Goal: Task Accomplishment & Management: Manage account settings

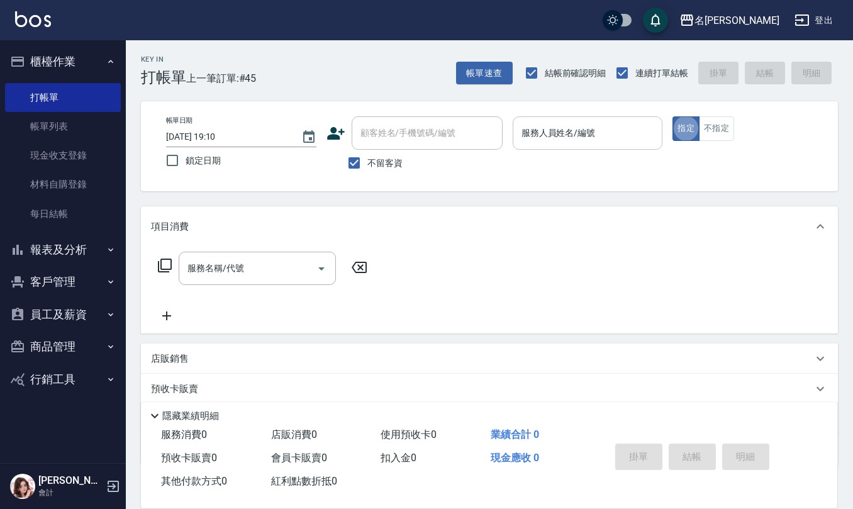
click at [574, 118] on div "服務人員姓名/編號" at bounding box center [587, 132] width 150 height 33
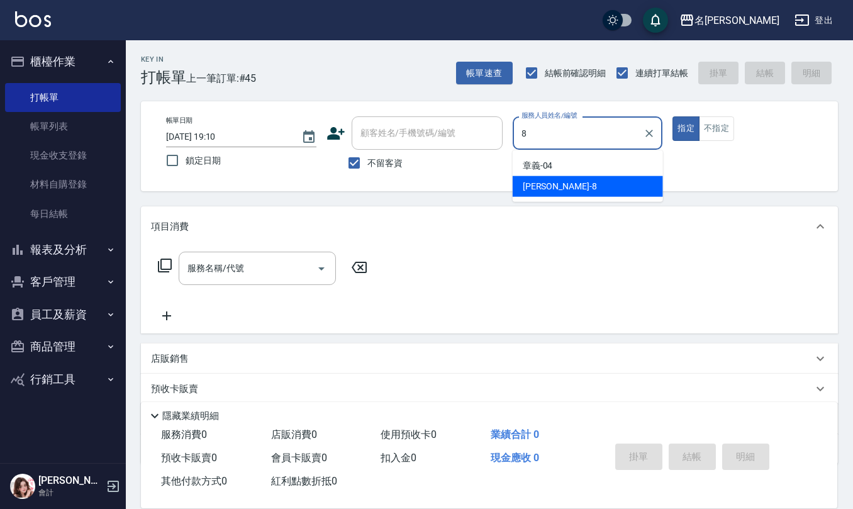
type input "[PERSON_NAME]-8"
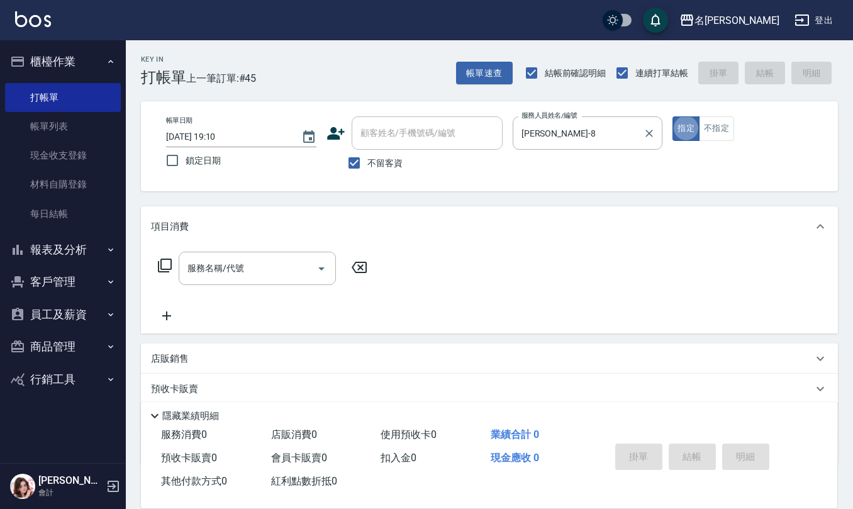
type button "true"
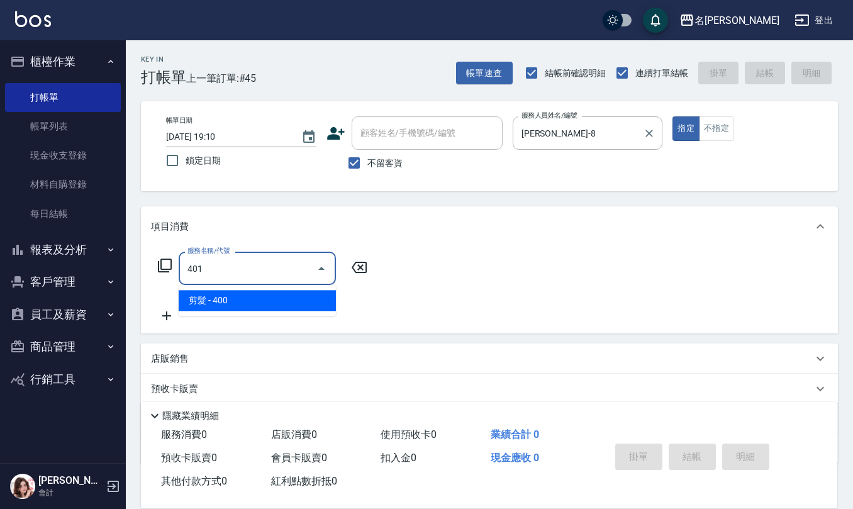
type input "剪髮(401)"
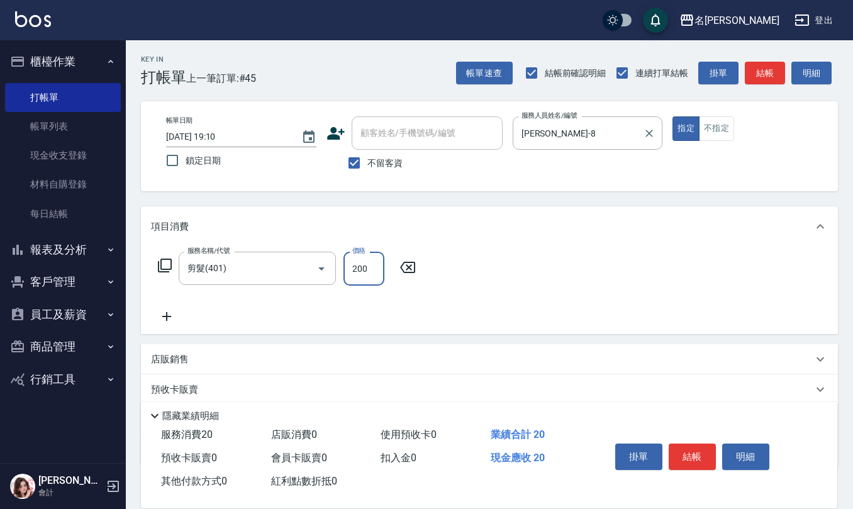
type input "200"
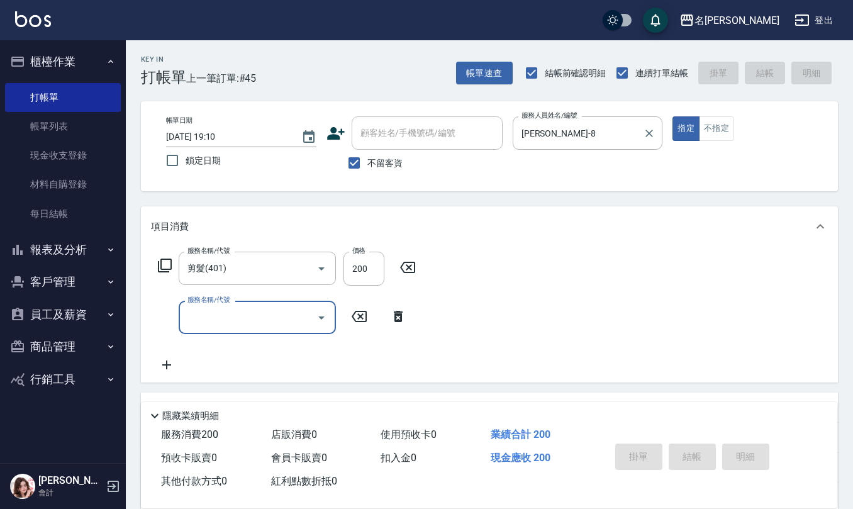
type input "[DATE] 19:55"
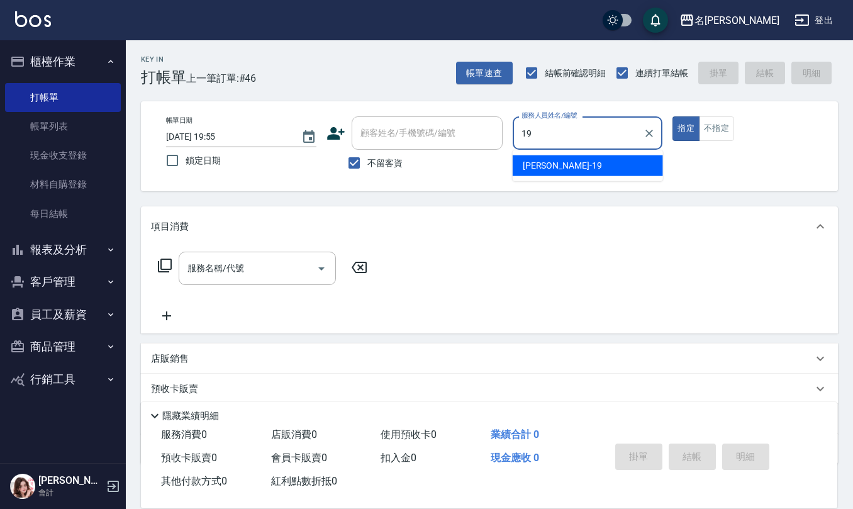
type input "[PERSON_NAME]-19"
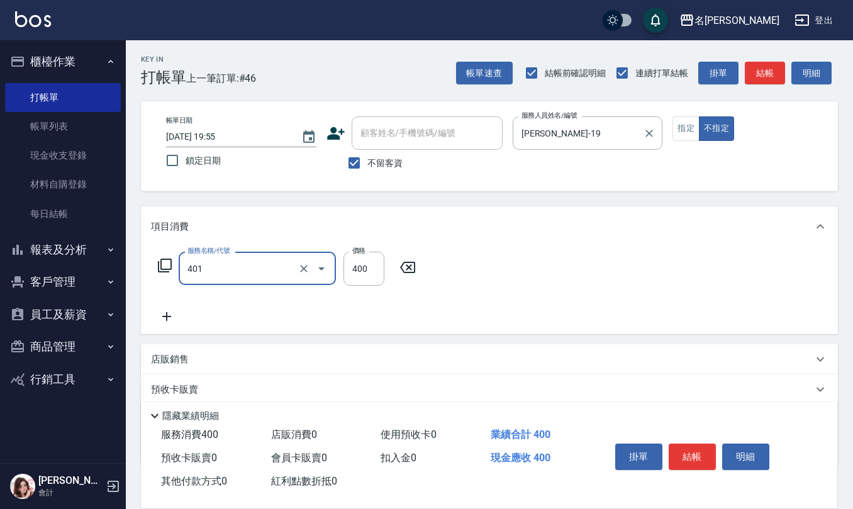
type input "剪髮(401)"
type input "200"
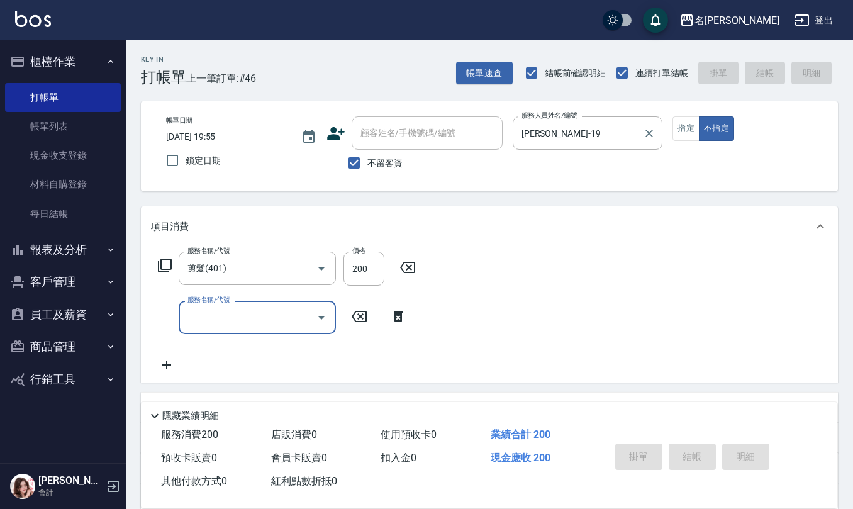
type input "[DATE] 19:56"
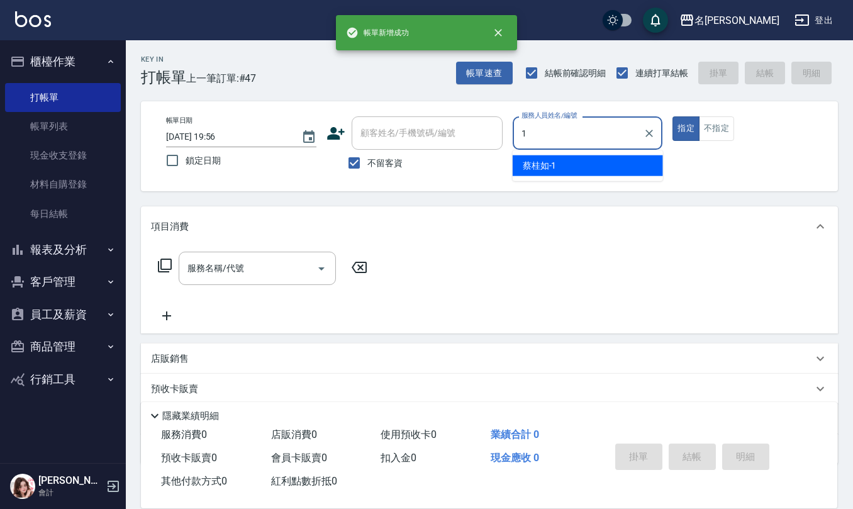
type input "[PERSON_NAME]1"
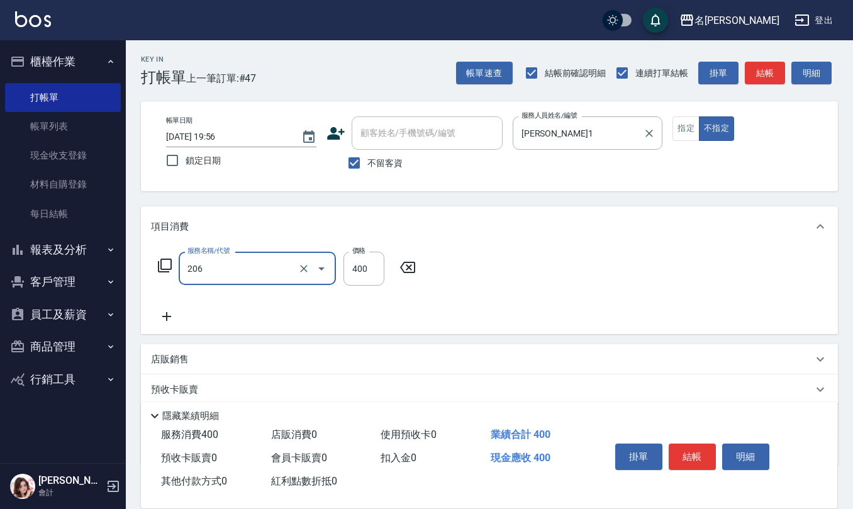
type input "健康洗(206)"
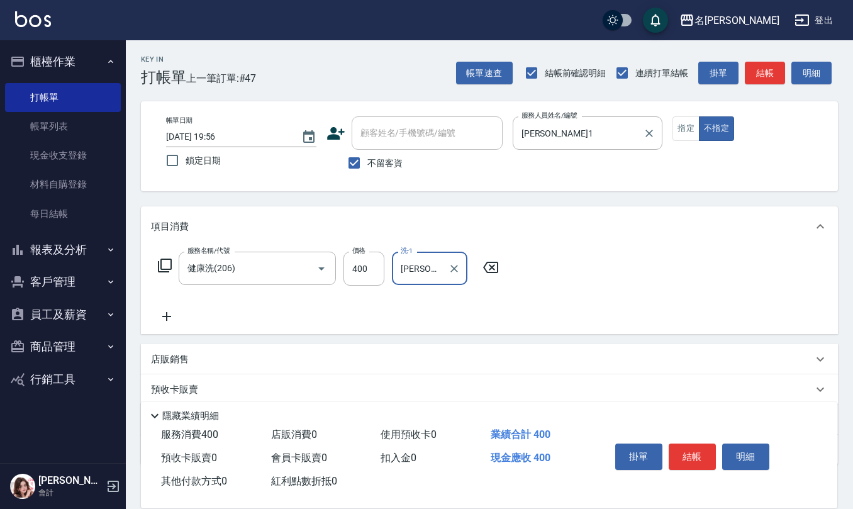
type input "[PERSON_NAME]-26"
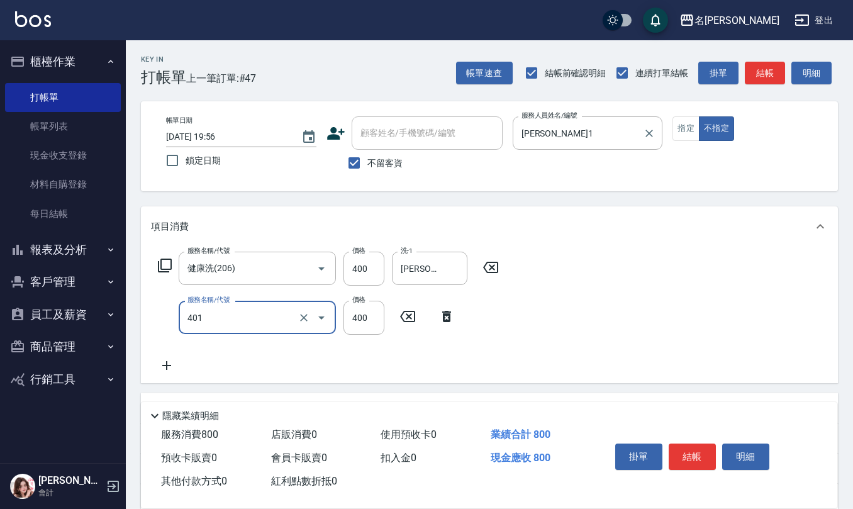
type input "剪髮(401)"
type input "200"
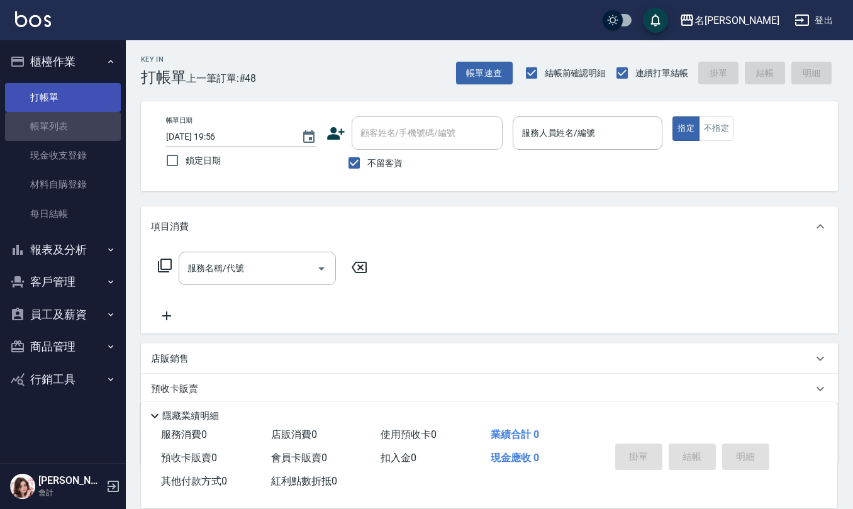
drag, startPoint x: 47, startPoint y: 128, endPoint x: 65, endPoint y: 89, distance: 43.9
click at [47, 128] on link "帳單列表" at bounding box center [63, 126] width 116 height 29
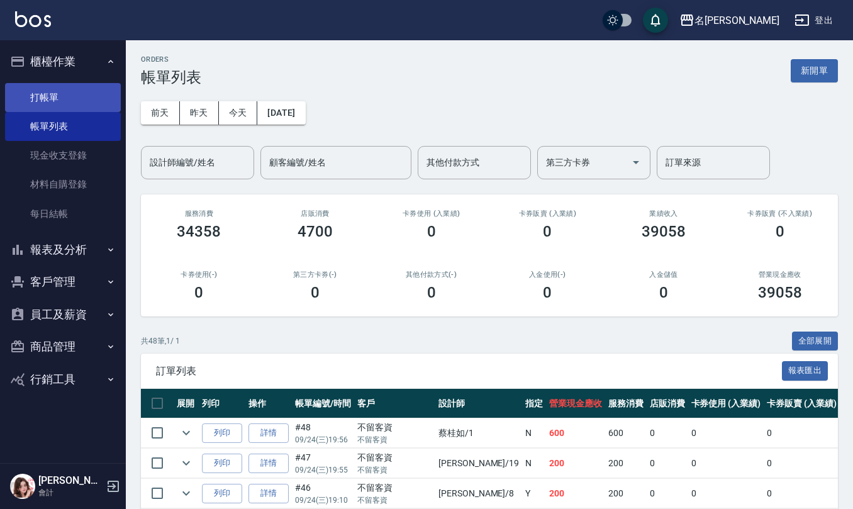
click at [65, 89] on link "打帳單" at bounding box center [63, 97] width 116 height 29
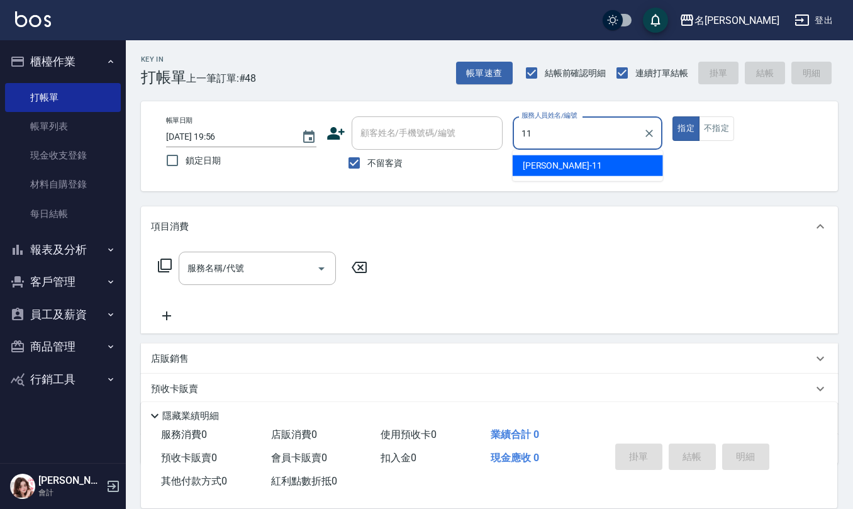
type input "[PERSON_NAME]橙-11"
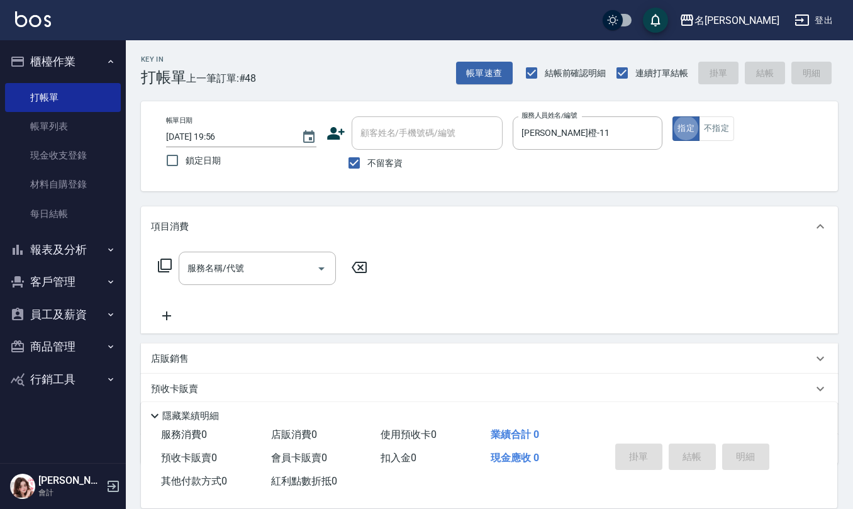
type button "true"
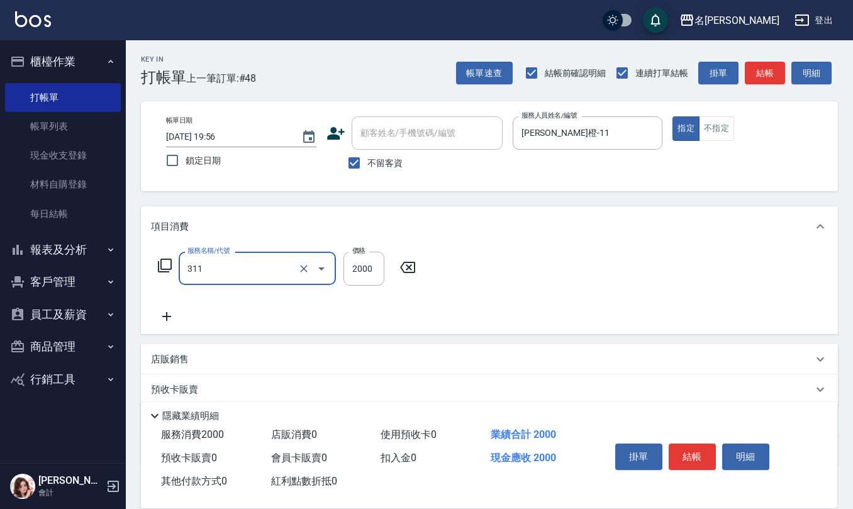
type input "生化離子燙2000(311)"
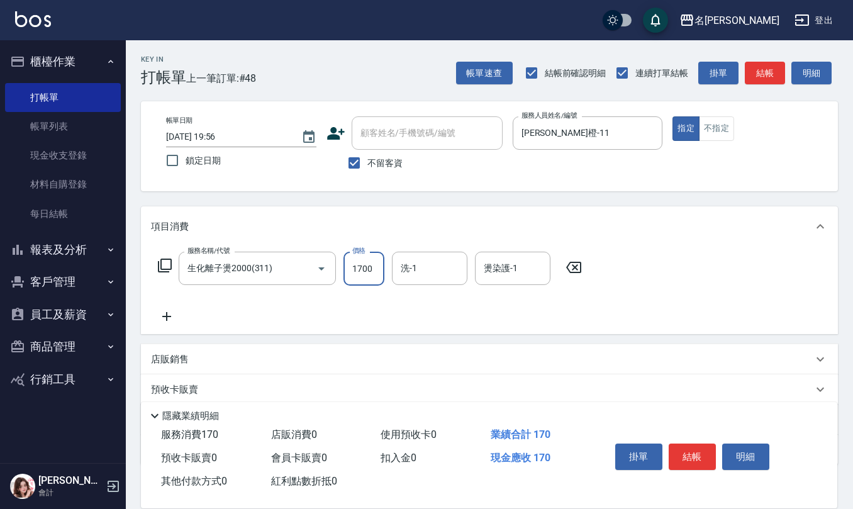
type input "1700"
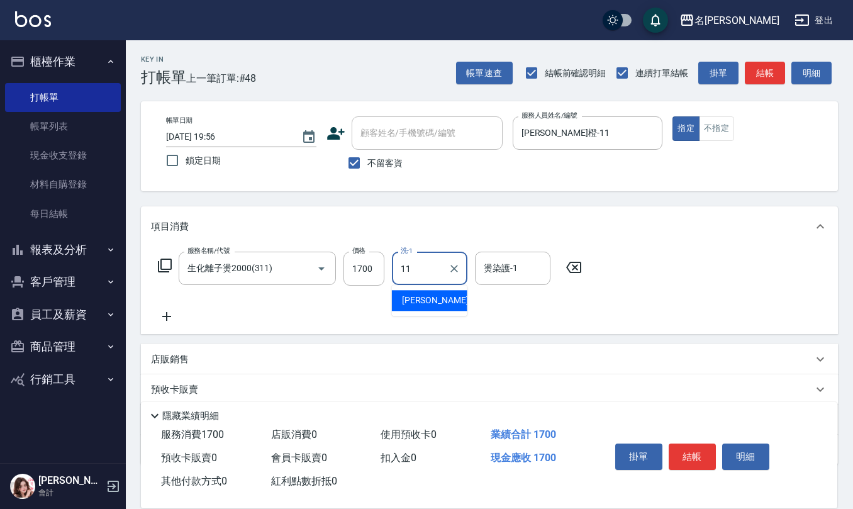
type input "[PERSON_NAME]橙-11"
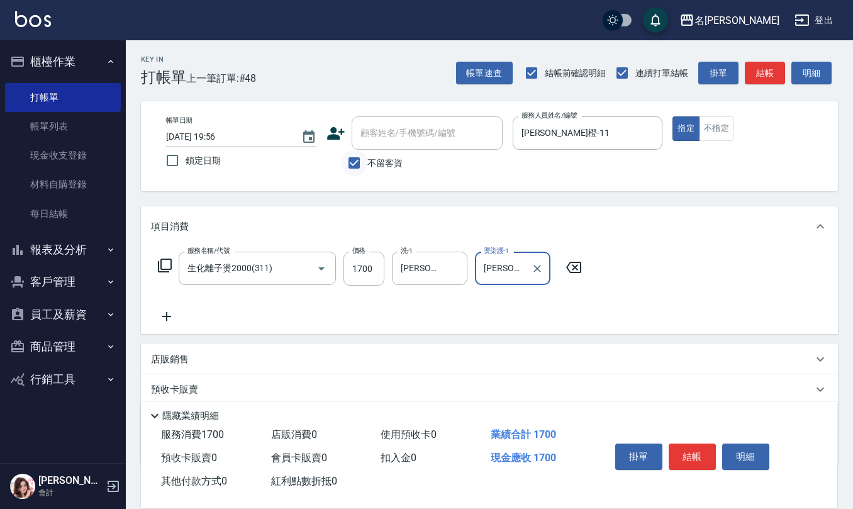
type input "[PERSON_NAME]橙-11"
drag, startPoint x: 348, startPoint y: 157, endPoint x: 363, endPoint y: 134, distance: 27.7
click at [348, 157] on input "不留客資" at bounding box center [354, 163] width 26 height 26
checkbox input "false"
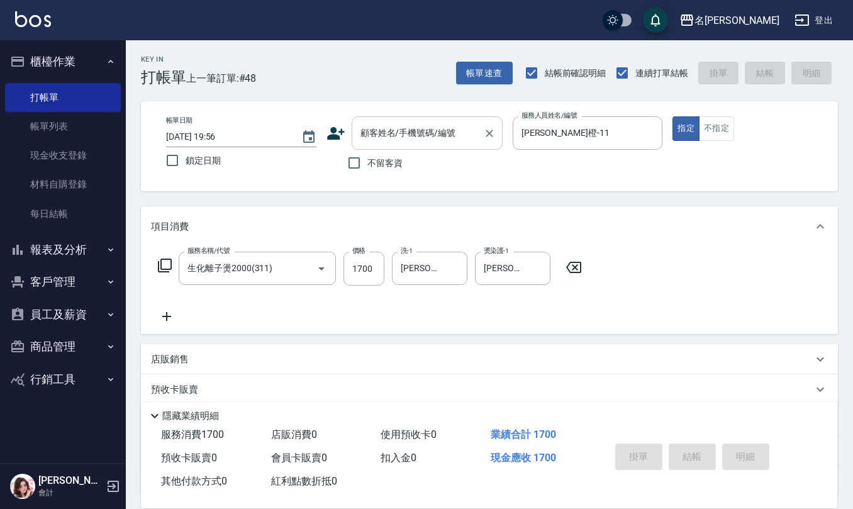
click at [363, 134] on input "顧客姓名/手機號碼/編號" at bounding box center [417, 133] width 121 height 22
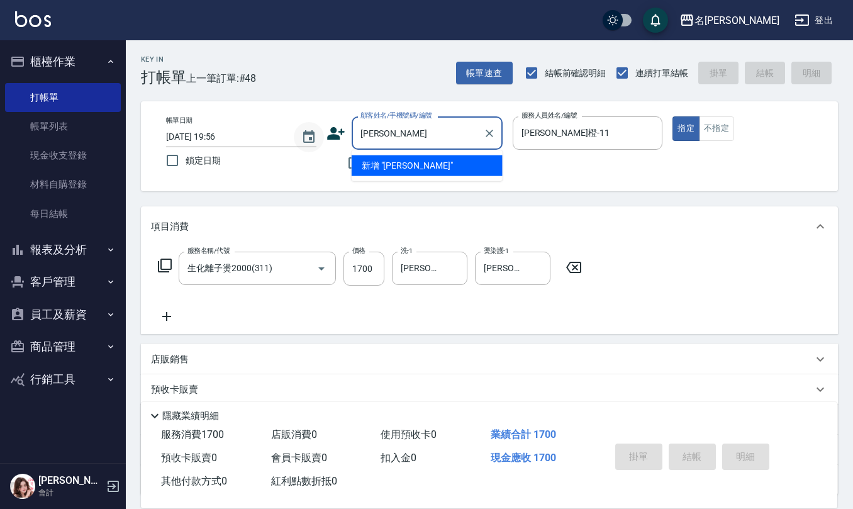
drag, startPoint x: 407, startPoint y: 141, endPoint x: 318, endPoint y: 128, distance: 90.9
click at [321, 135] on div "帳單日期 [DATE] 19:56 鎖定日期 顧客姓名/手機號碼/編號 [PERSON_NAME] 顧客姓名/手機號碼/編號 不留客資 服務人員姓名/編號 […" at bounding box center [489, 146] width 666 height 60
type input "[PERSON_NAME]"
click at [336, 134] on icon at bounding box center [335, 133] width 19 height 19
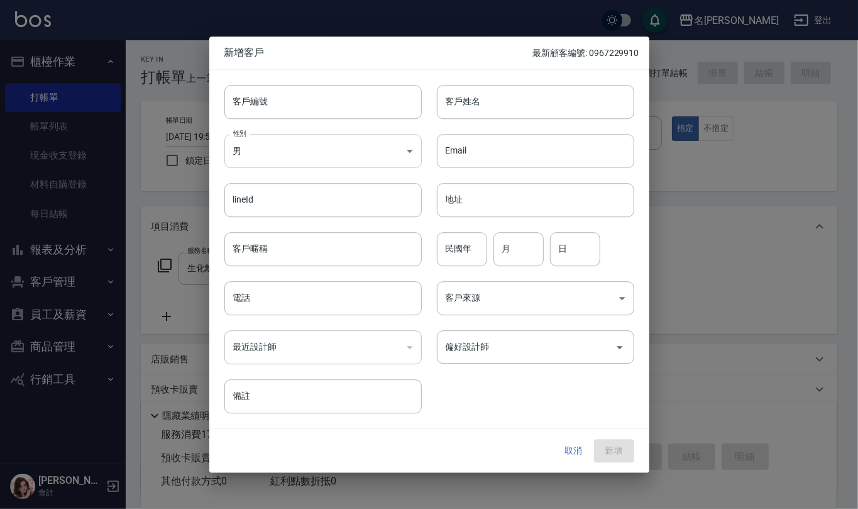
click at [302, 160] on body "名留仁二 登出 櫃檯作業 打帳單 帳單列表 現金收支登錄 材料自購登錄 每日結帳 報表及分析 報表目錄 店家區間累計表 店家日報表 互助日報表 互助月報表 互…" at bounding box center [429, 306] width 858 height 613
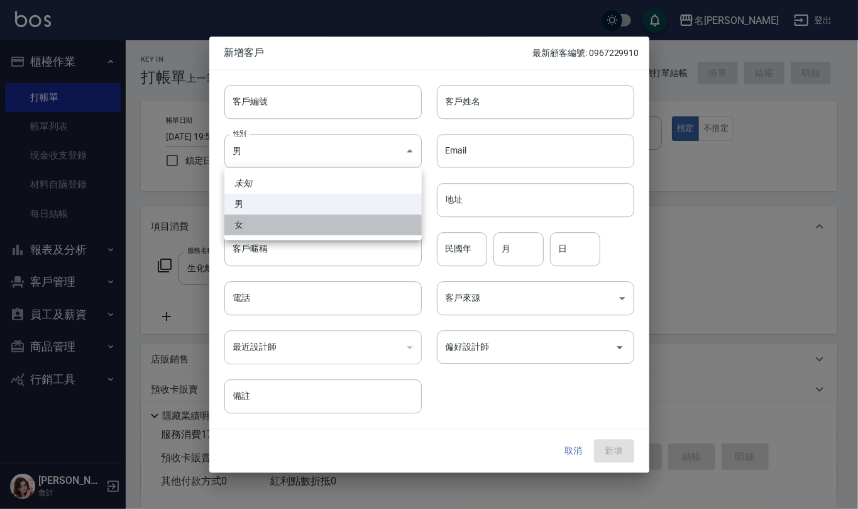
click at [303, 229] on li "女" at bounding box center [322, 224] width 197 height 21
type input "[DEMOGRAPHIC_DATA]"
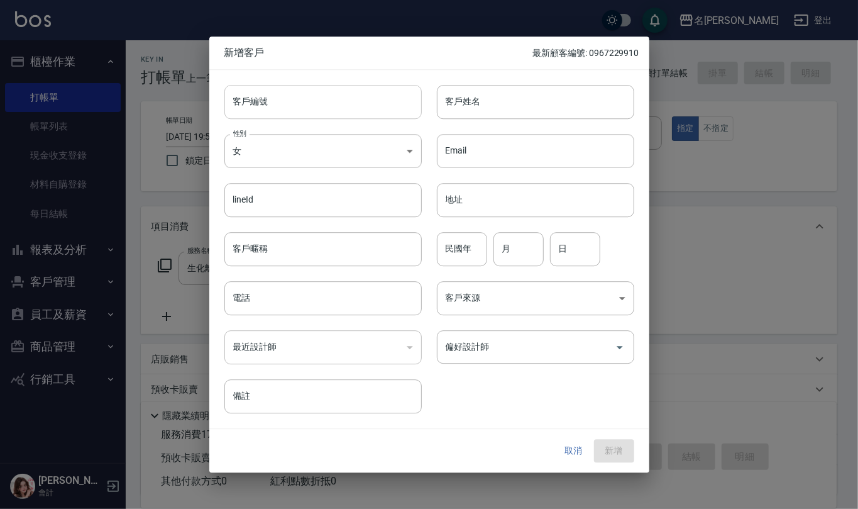
click at [338, 106] on input "客戶編號" at bounding box center [322, 102] width 197 height 34
type input "1028"
click at [485, 112] on input "客戶姓名" at bounding box center [535, 102] width 197 height 34
paste input "[PERSON_NAME]"
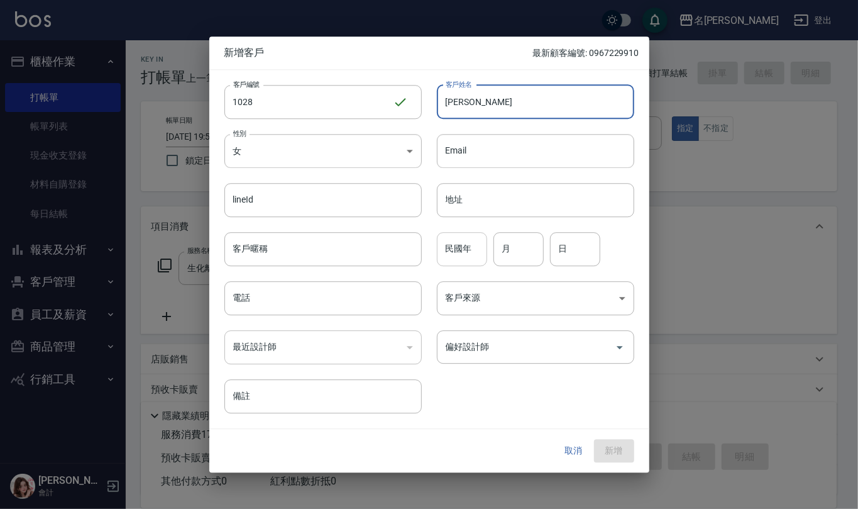
type input "[PERSON_NAME]"
click at [463, 244] on input "民國年" at bounding box center [462, 249] width 50 height 34
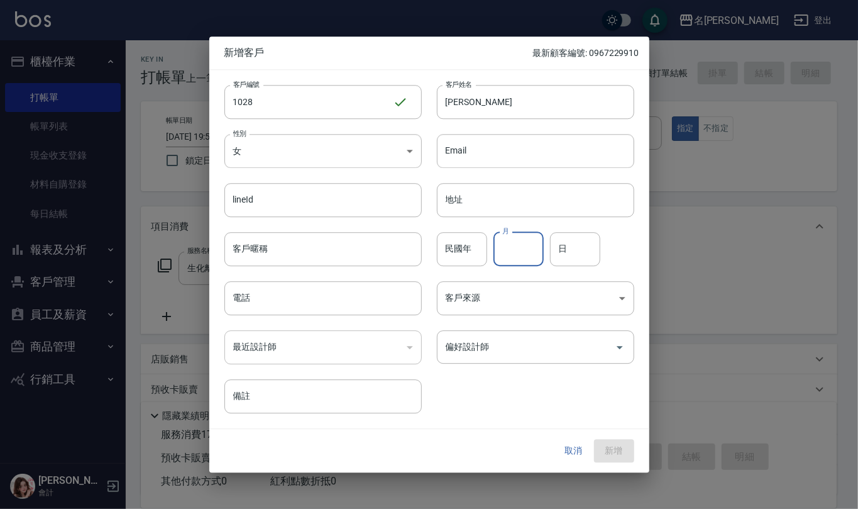
click at [516, 257] on input "月" at bounding box center [519, 249] width 50 height 34
type input "10"
type input "28"
click at [327, 295] on input "電話" at bounding box center [322, 298] width 197 height 34
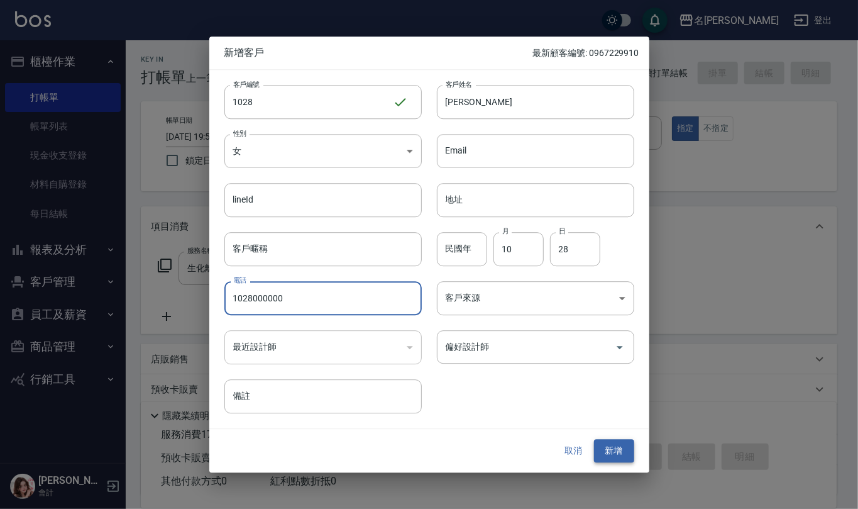
type input "1028000000"
click at [614, 451] on button "新增" at bounding box center [614, 450] width 40 height 23
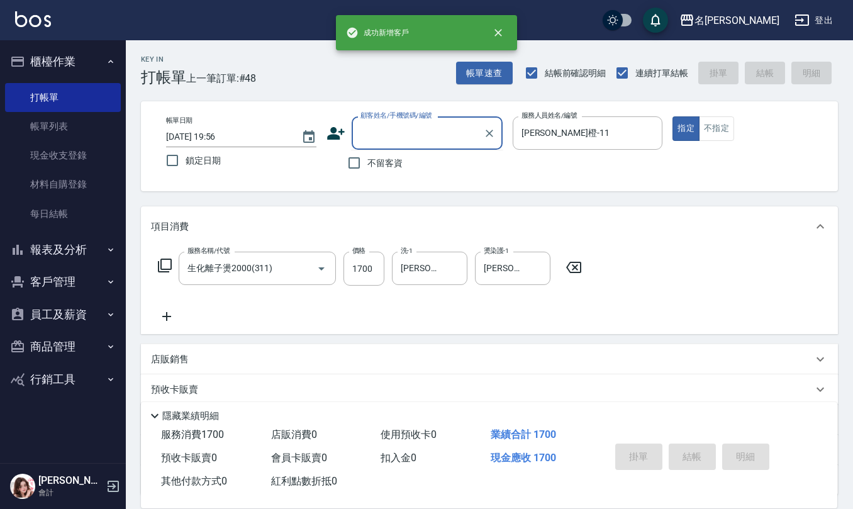
click at [425, 137] on input "顧客姓名/手機號碼/編號" at bounding box center [417, 133] width 121 height 22
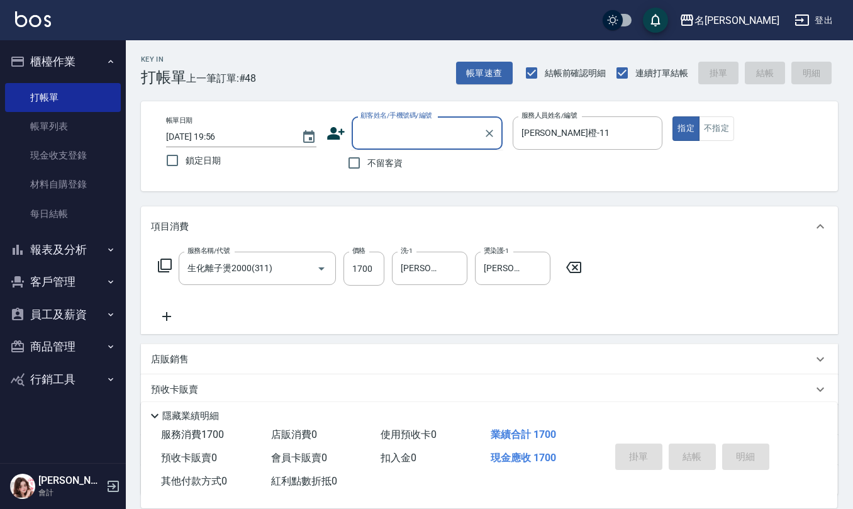
paste input "[PERSON_NAME]"
type input "[PERSON_NAME]/1028000000/1028"
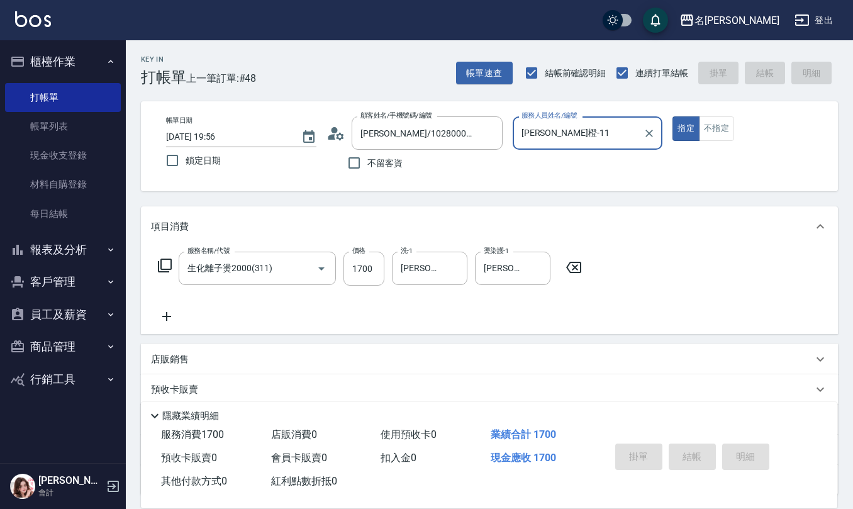
type input "[DATE] 19:59"
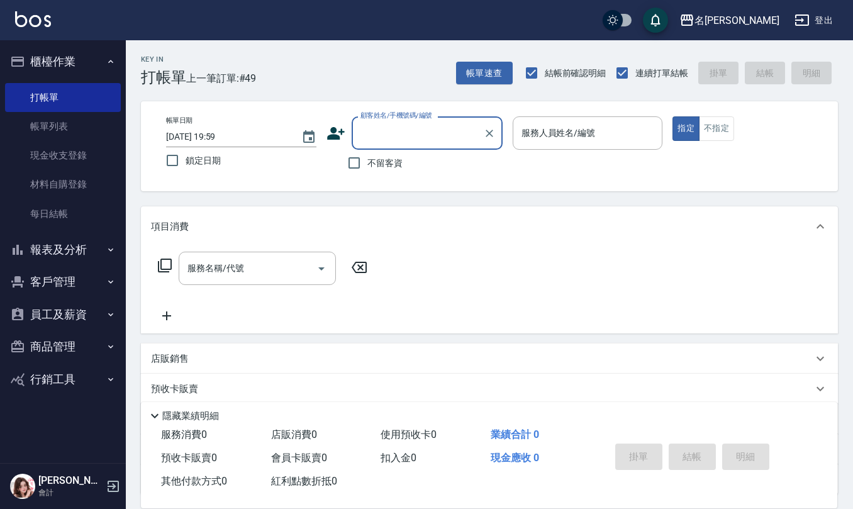
click at [390, 164] on span "不留客資" at bounding box center [384, 163] width 35 height 13
click at [367, 164] on input "不留客資" at bounding box center [354, 163] width 26 height 26
checkbox input "true"
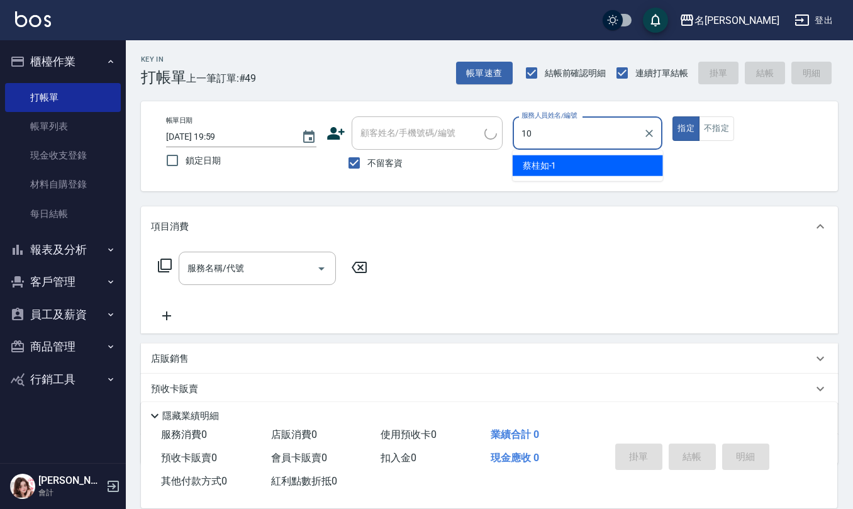
type input "[PERSON_NAME]-10"
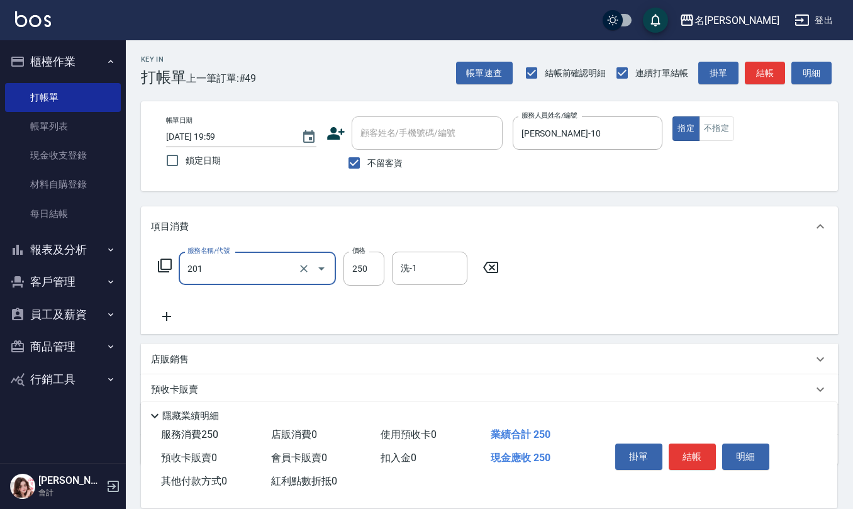
type input "洗髮(201)"
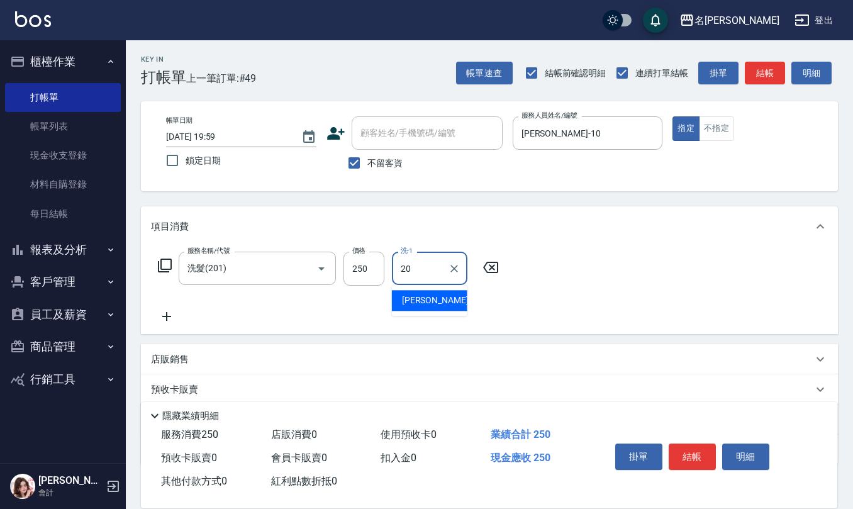
type input "[PERSON_NAME]-20"
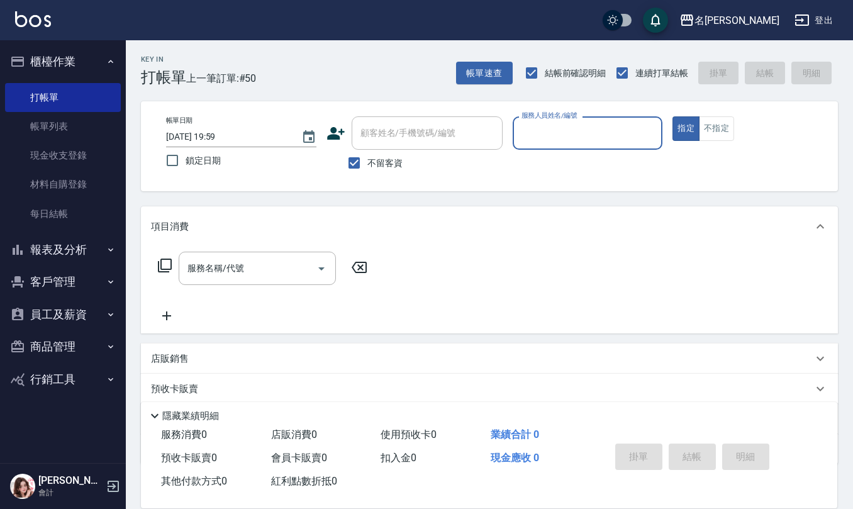
drag, startPoint x: 52, startPoint y: 118, endPoint x: 302, endPoint y: 282, distance: 299.4
click at [52, 118] on link "帳單列表" at bounding box center [63, 126] width 116 height 29
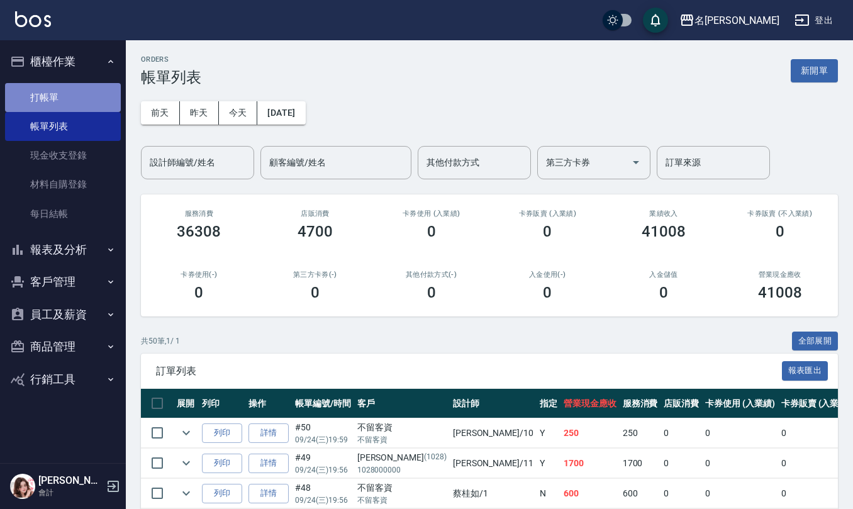
click at [45, 94] on link "打帳單" at bounding box center [63, 97] width 116 height 29
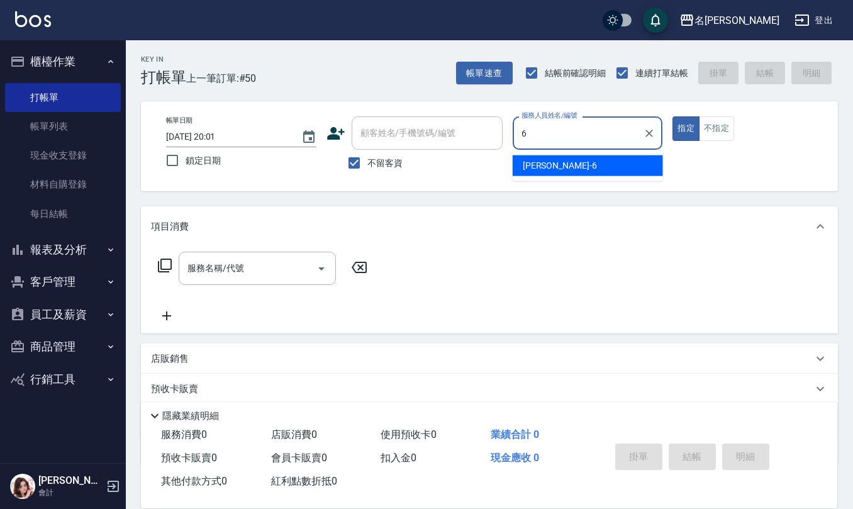
type input "[PERSON_NAME]-6"
type button "true"
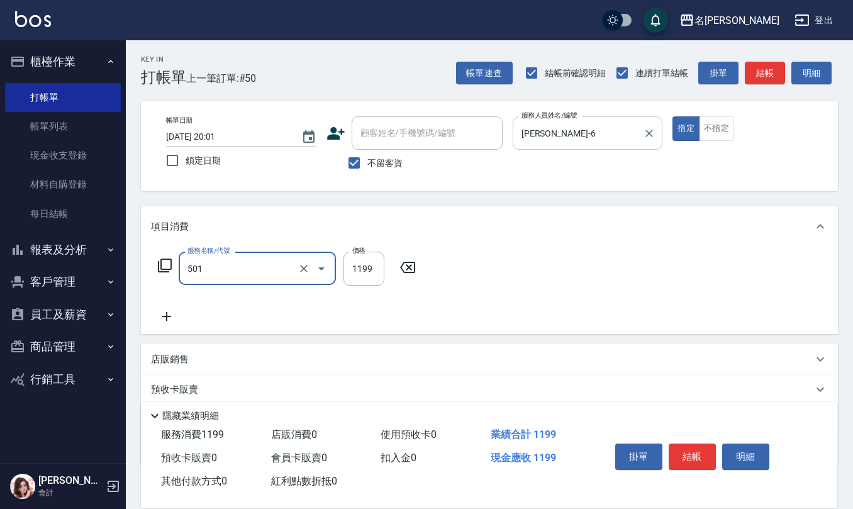
type input "染髮(501)"
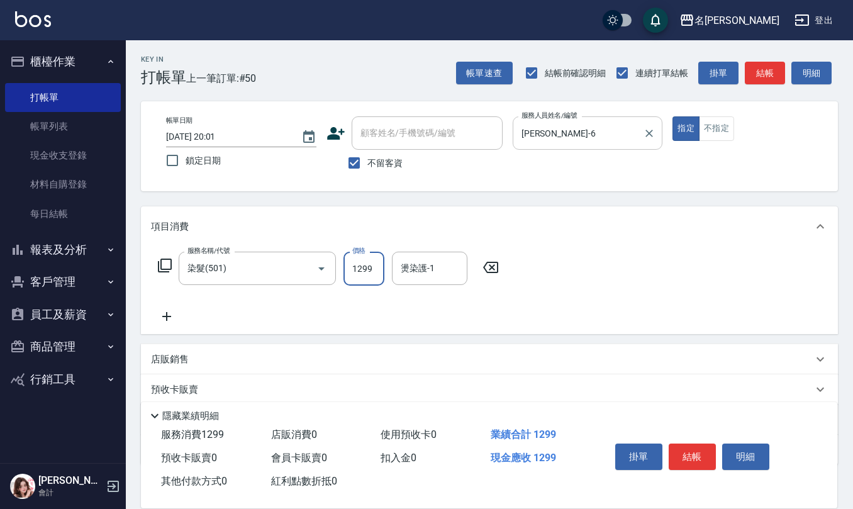
type input "1299"
type input "[PERSON_NAME]-21"
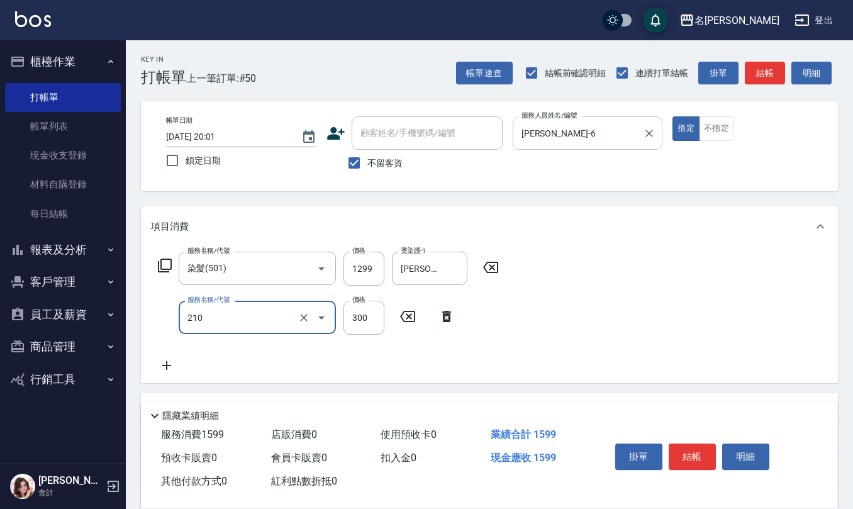
type input "歐娜洗髮精(210)"
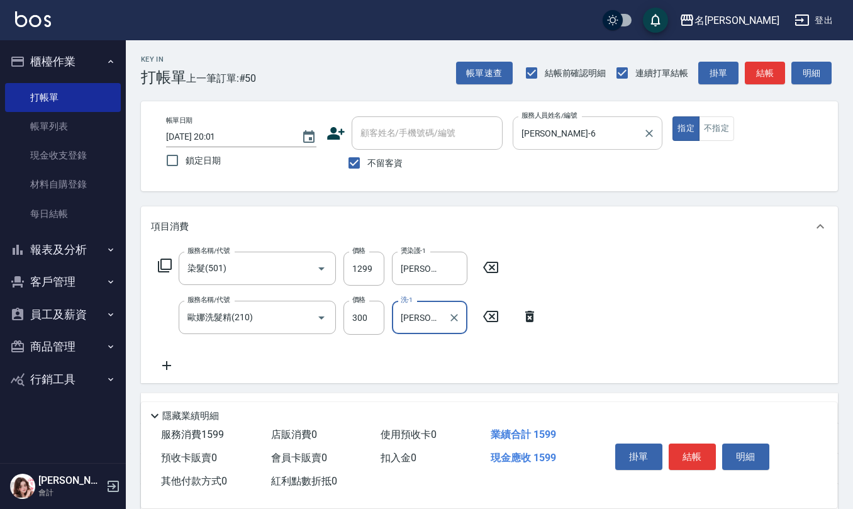
type input "[PERSON_NAME]-21"
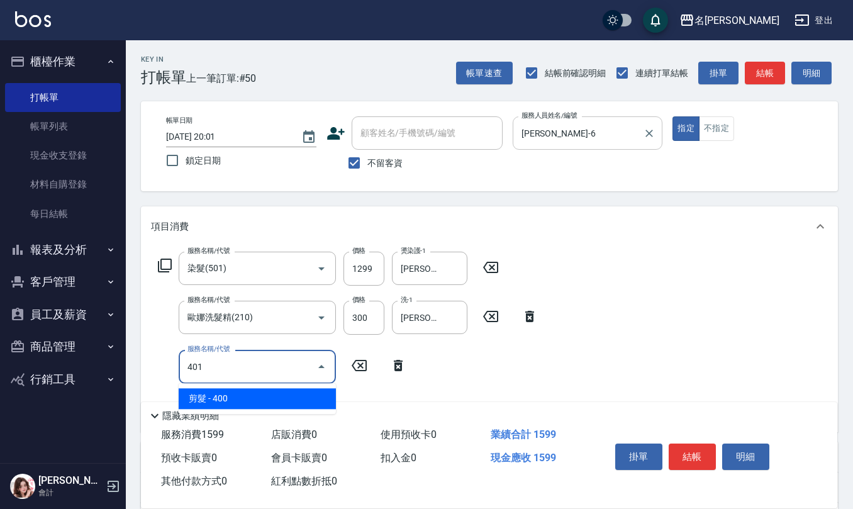
type input "剪髮(401)"
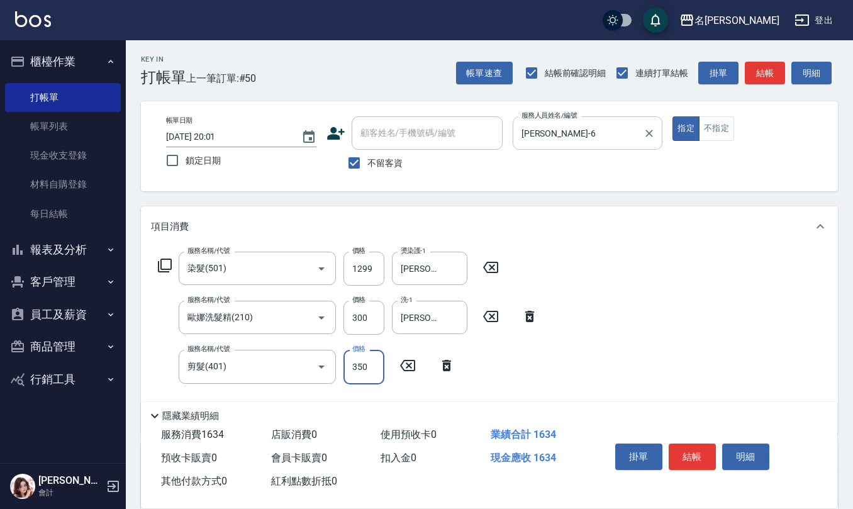
type input "350"
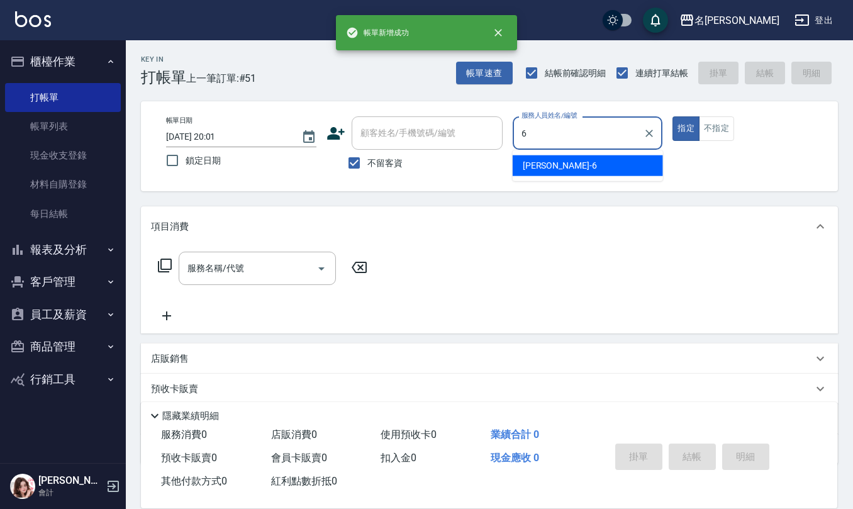
type input "[PERSON_NAME]-6"
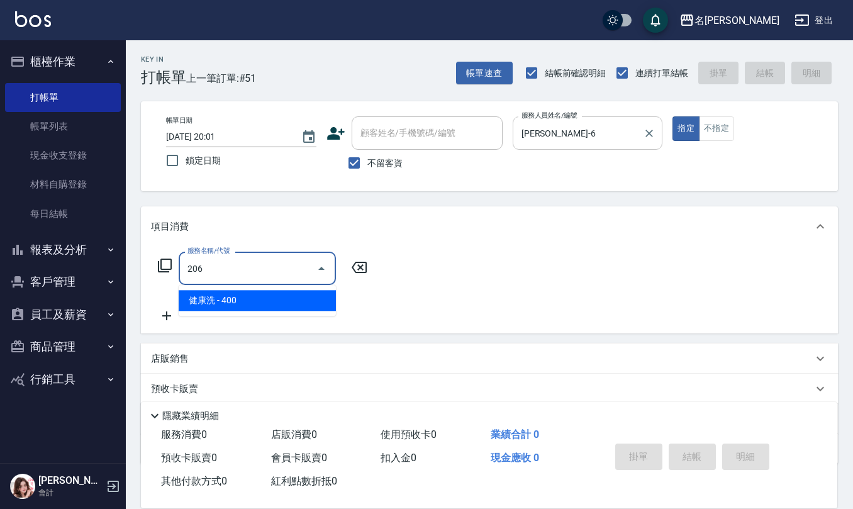
type input "健康洗(206)"
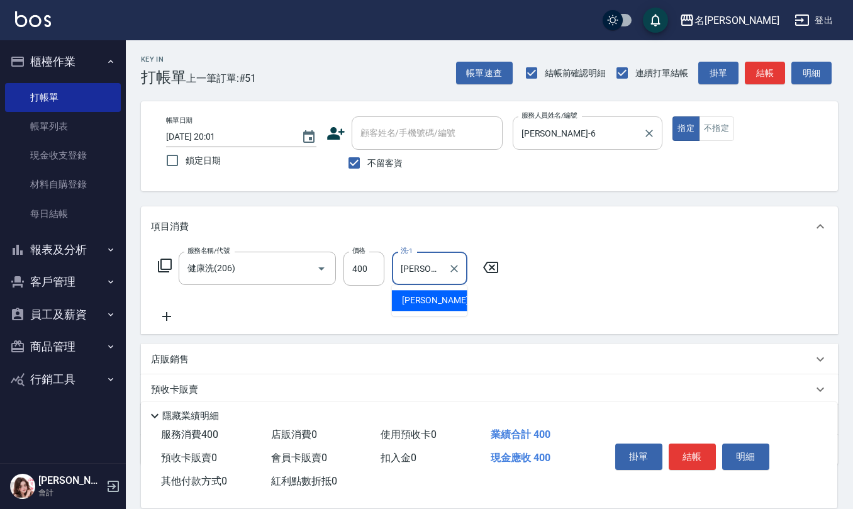
type input "[PERSON_NAME]-20"
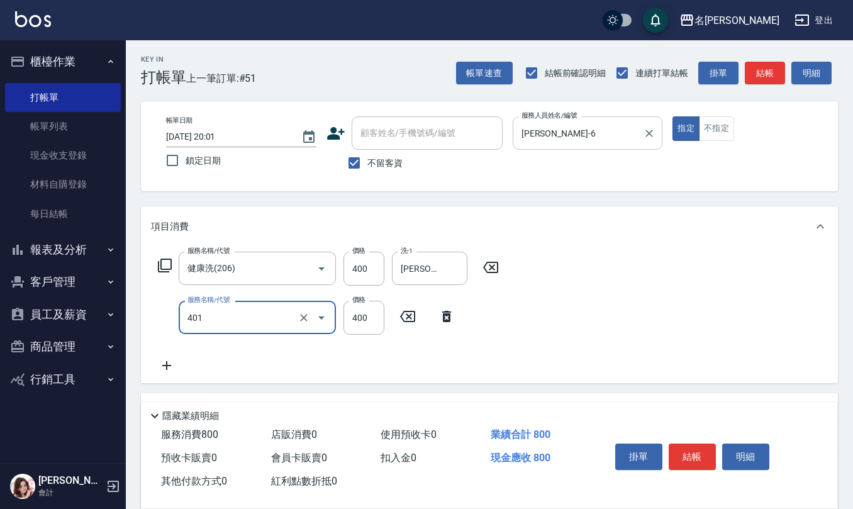
type input "剪髮(401)"
type input "350"
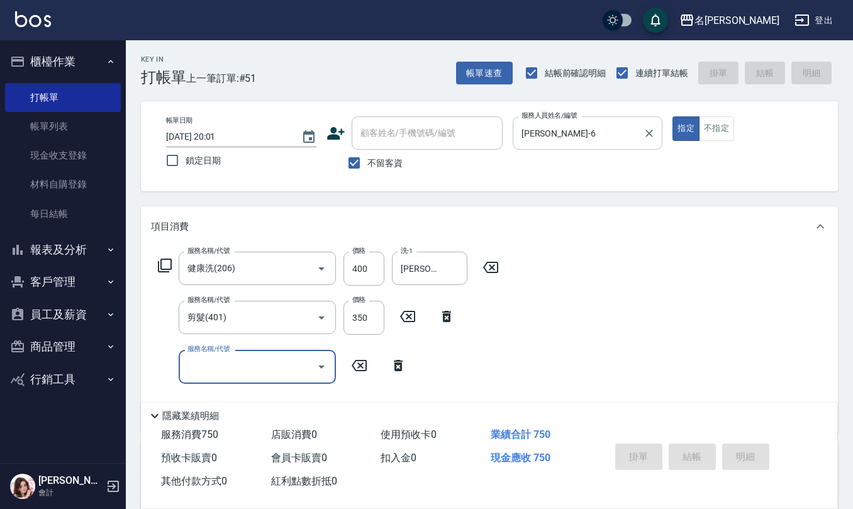
type input "[DATE] 20:02"
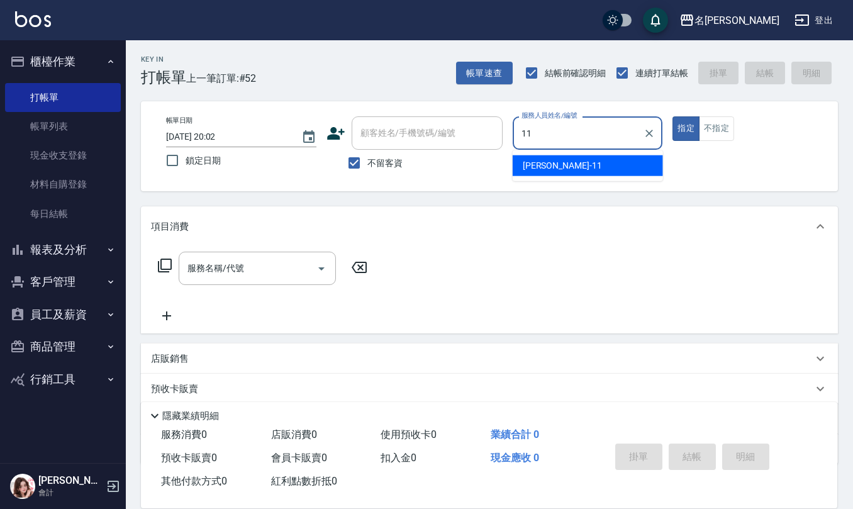
type input "[PERSON_NAME]橙-11"
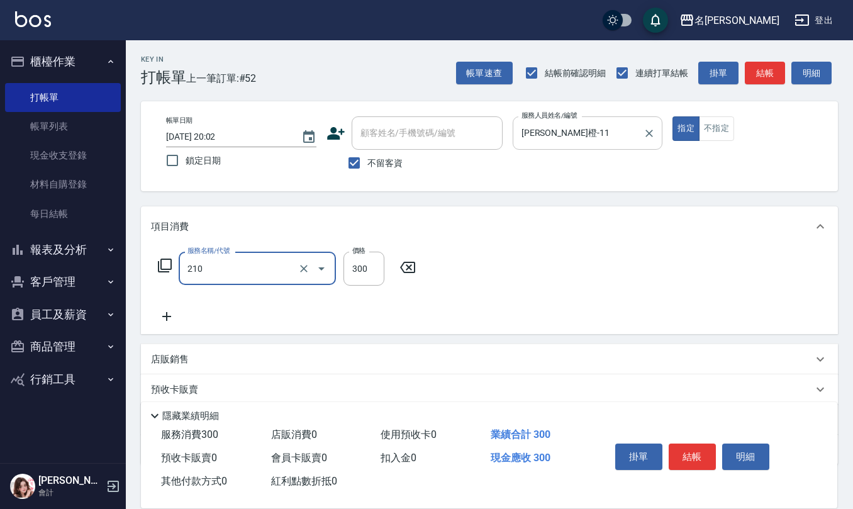
type input "歐娜洗髮精(210)"
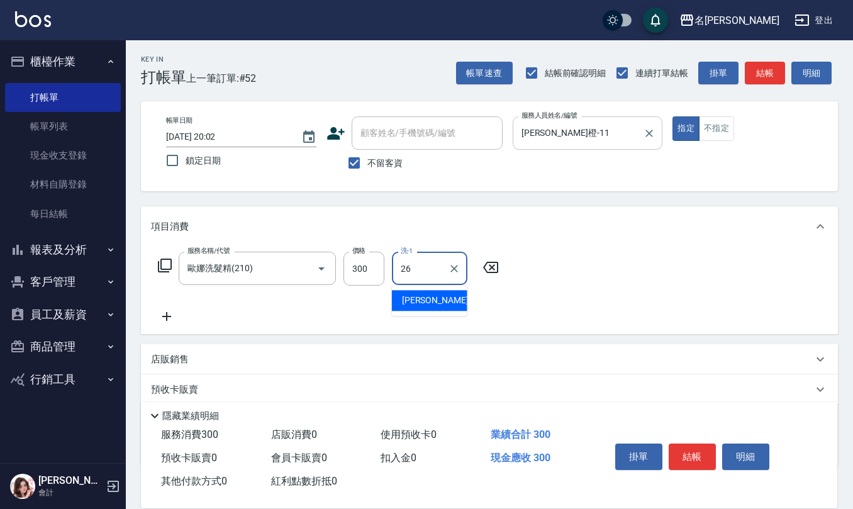
type input "[PERSON_NAME]-26"
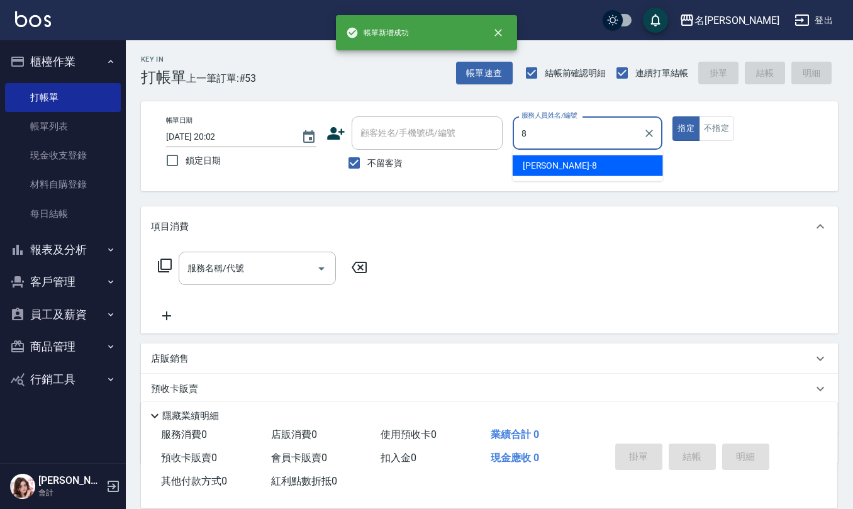
type input "[PERSON_NAME]-8"
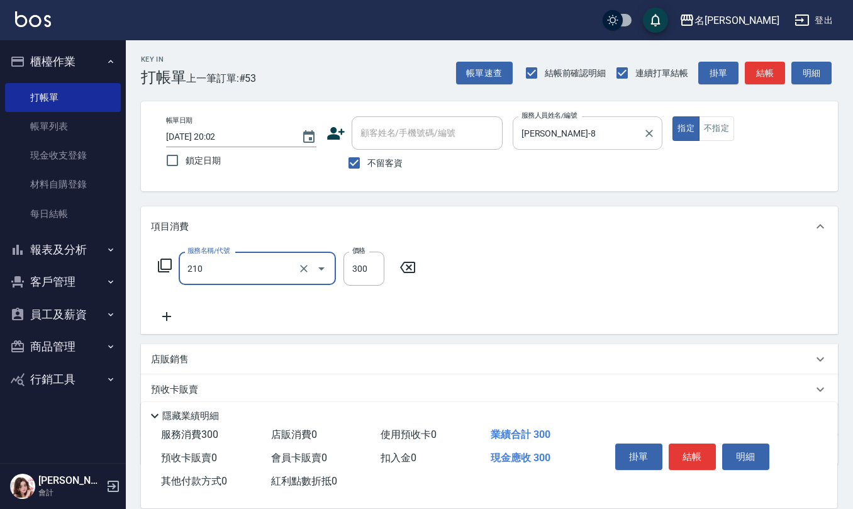
type input "歐娜洗髮精(210)"
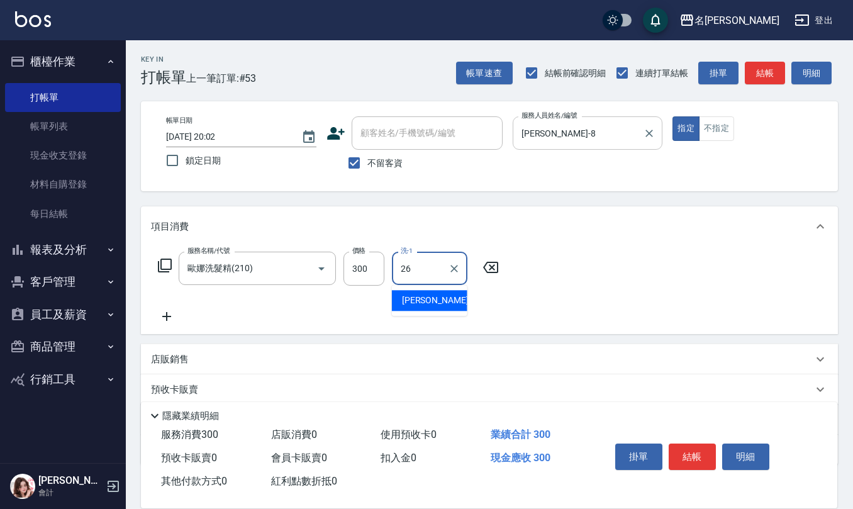
type input "[PERSON_NAME]-26"
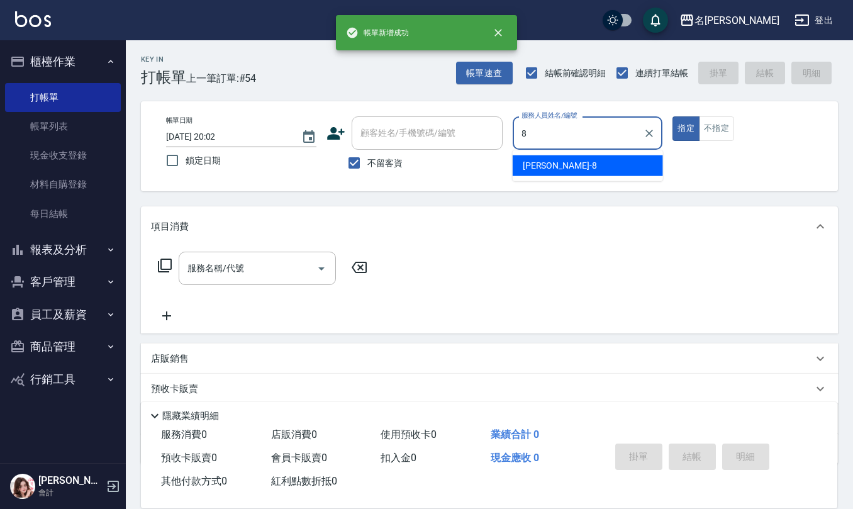
type input "[PERSON_NAME]-8"
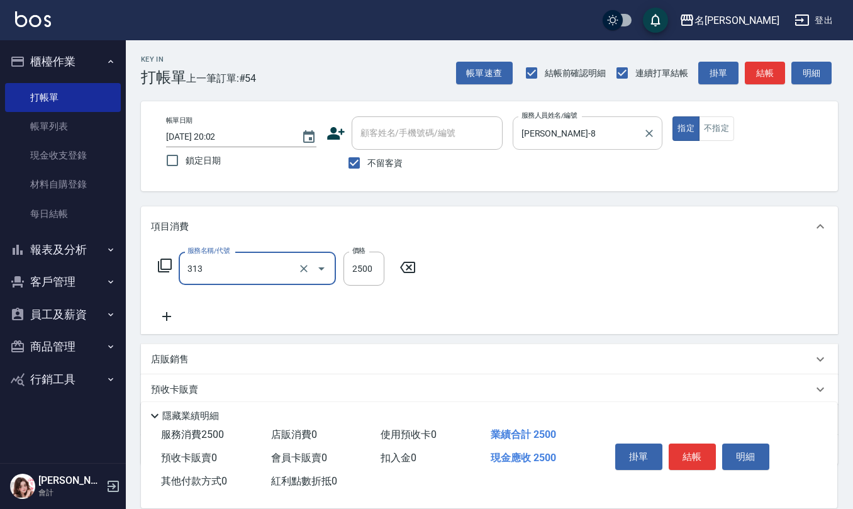
type input "生化還原2500(313)"
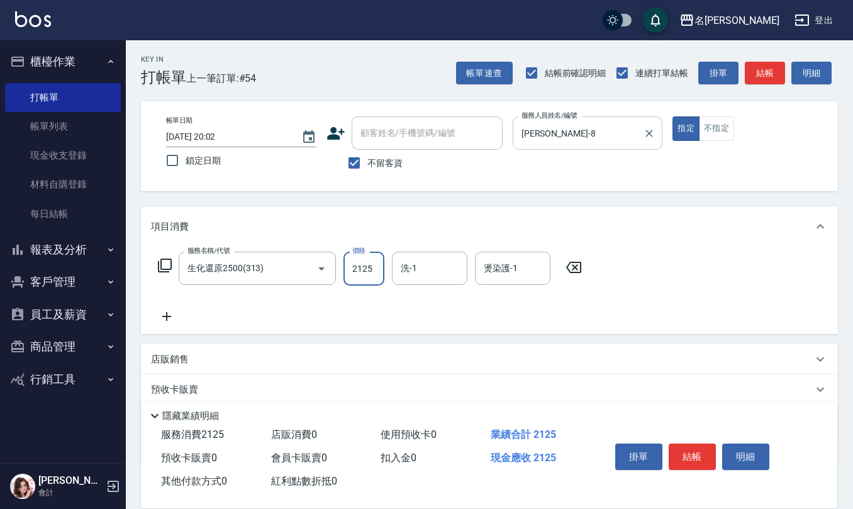
type input "2125"
type input "竹儀-33"
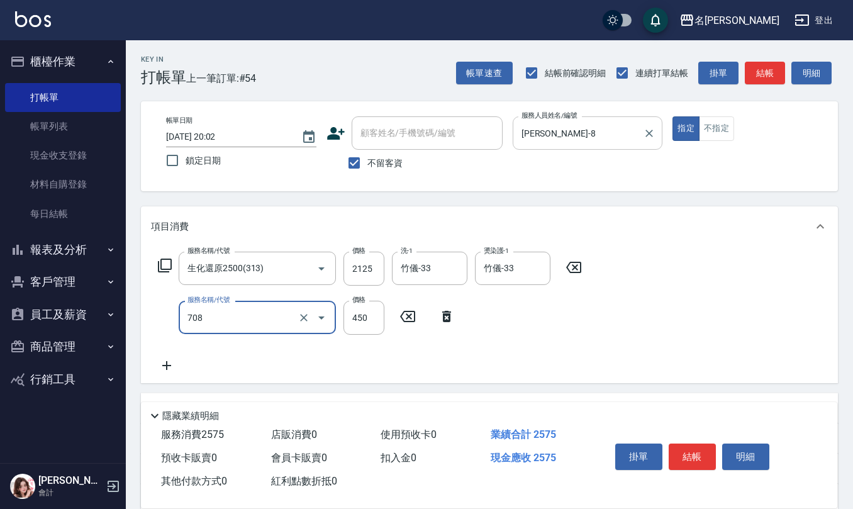
type input "松島舞鶴450(708)"
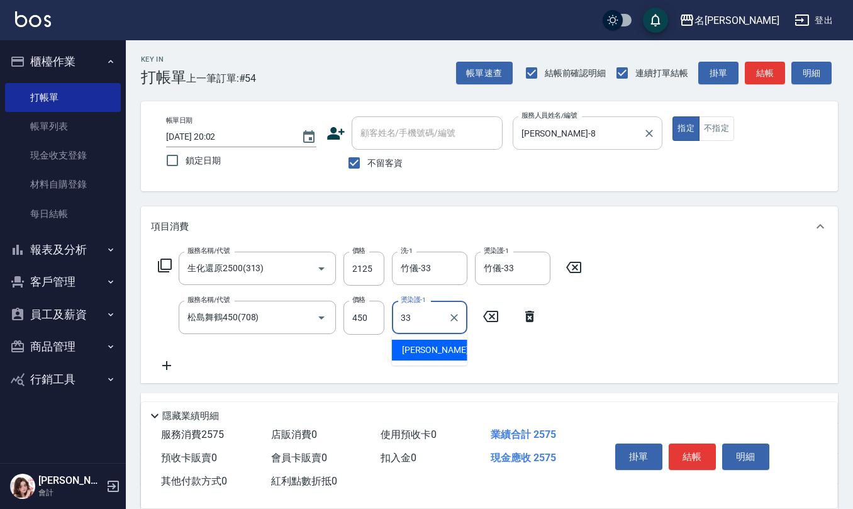
type input "竹儀-33"
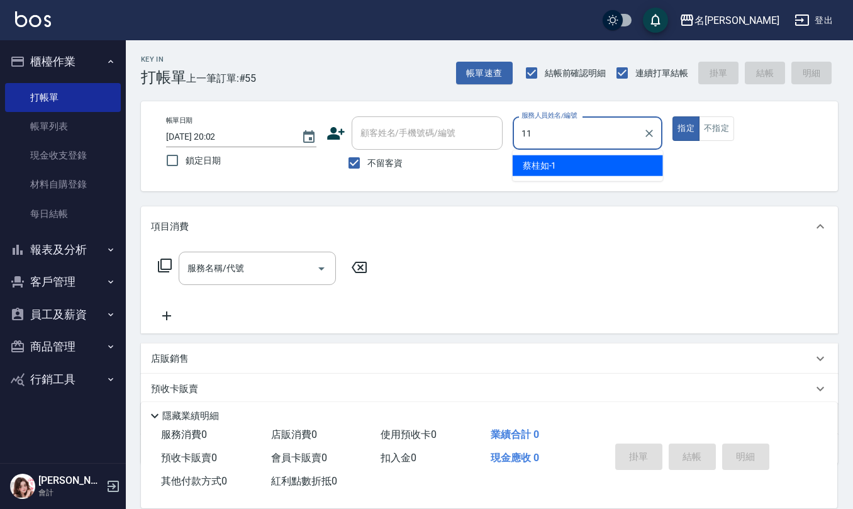
type input "[PERSON_NAME]橙-11"
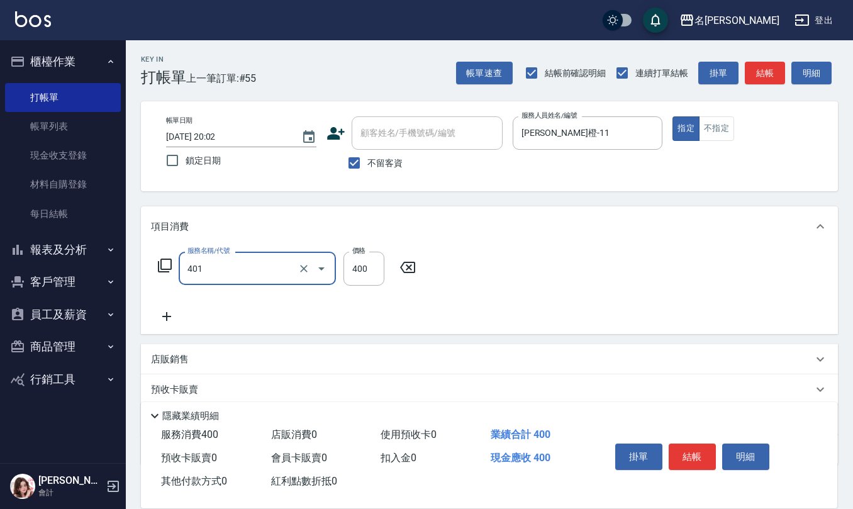
type input "剪髮(401)"
type input "250"
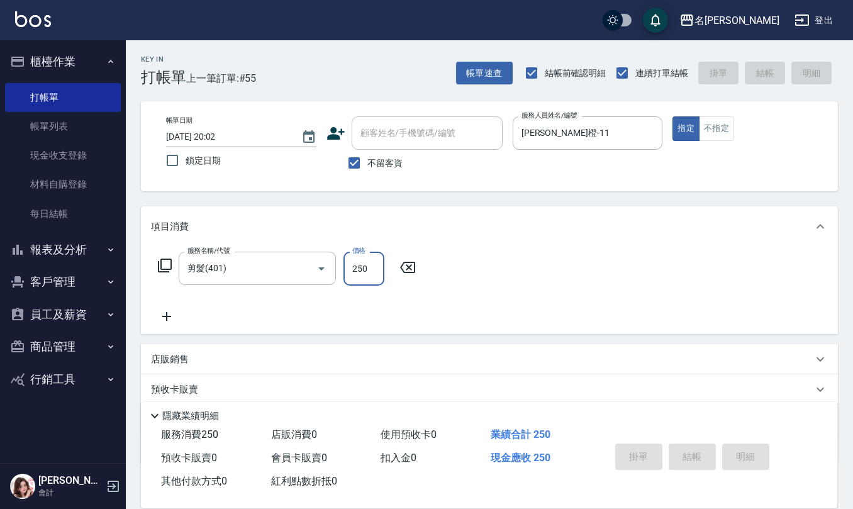
type input "[DATE] 20:07"
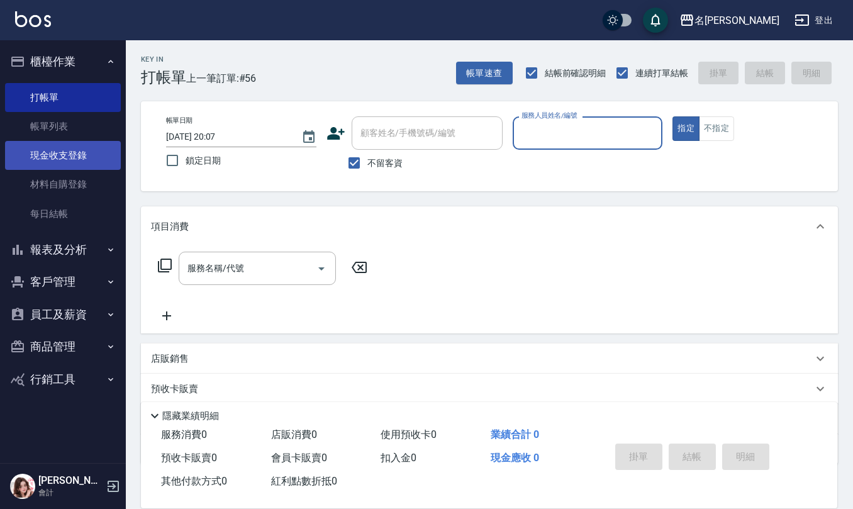
click at [44, 163] on link "現金收支登錄" at bounding box center [63, 155] width 116 height 29
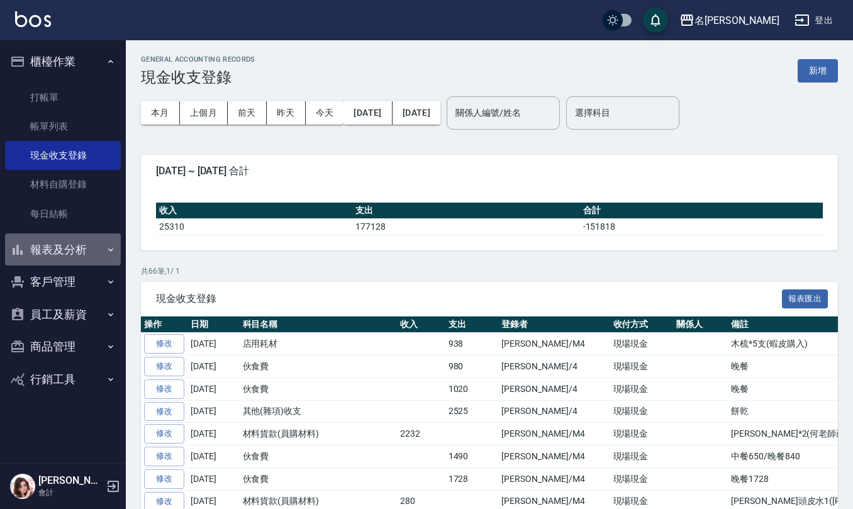
click at [74, 254] on button "報表及分析" at bounding box center [63, 249] width 116 height 33
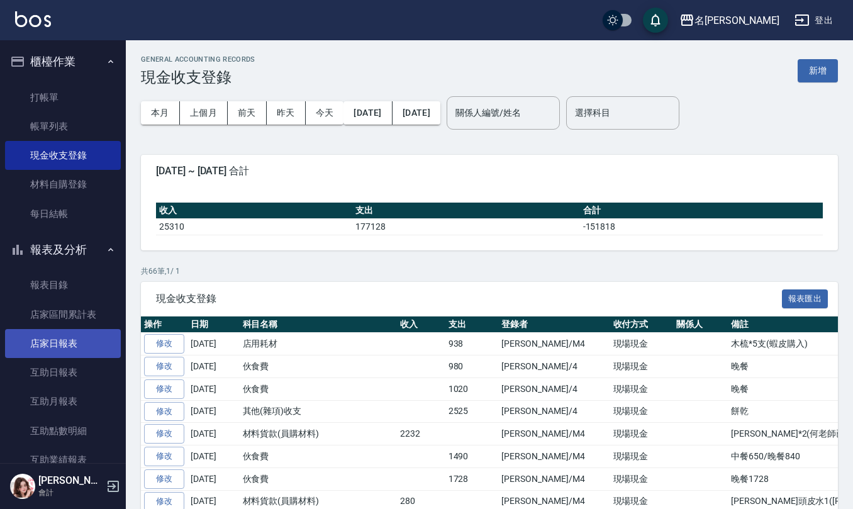
click at [79, 334] on link "店家日報表" at bounding box center [63, 343] width 116 height 29
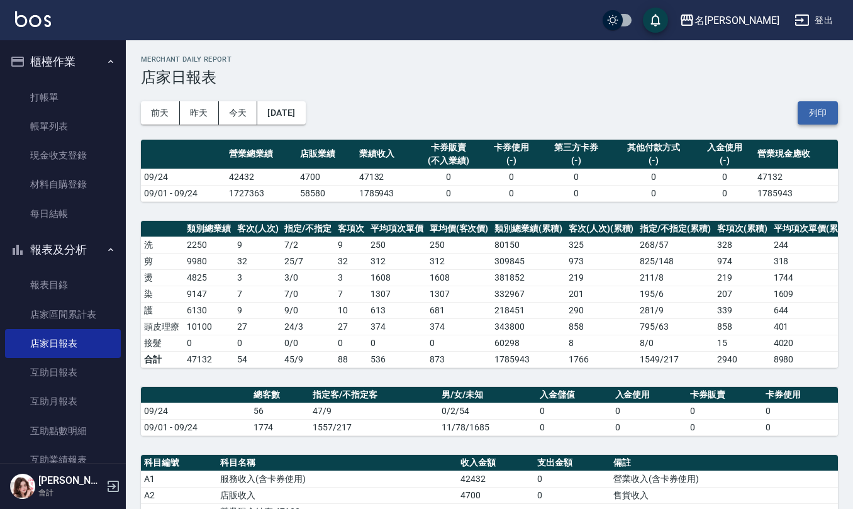
click at [815, 113] on button "列印" at bounding box center [817, 112] width 40 height 23
click at [80, 368] on link "互助日報表" at bounding box center [63, 372] width 116 height 29
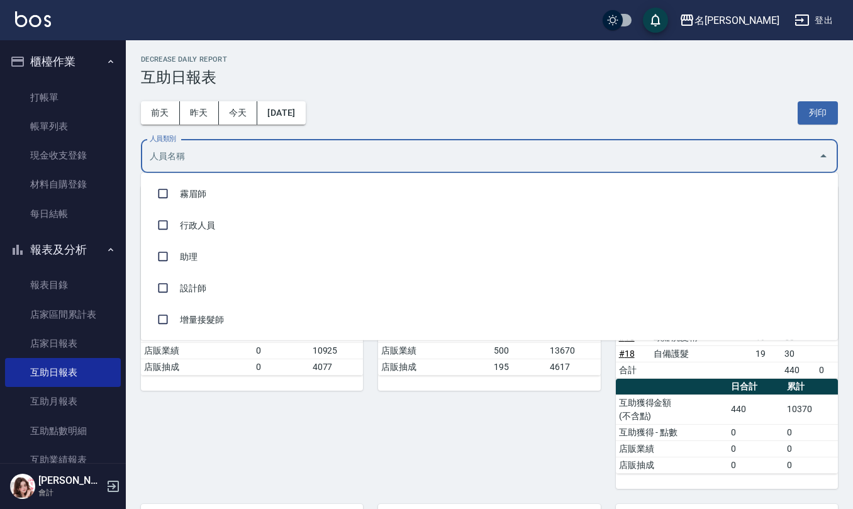
click at [321, 155] on input "人員類別" at bounding box center [479, 156] width 666 height 22
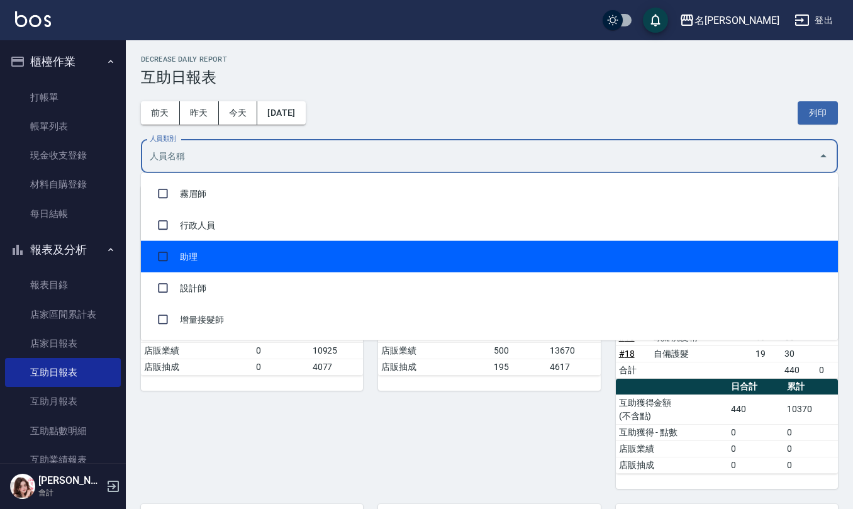
click at [283, 244] on li "助理" at bounding box center [489, 256] width 697 height 31
checkbox input "true"
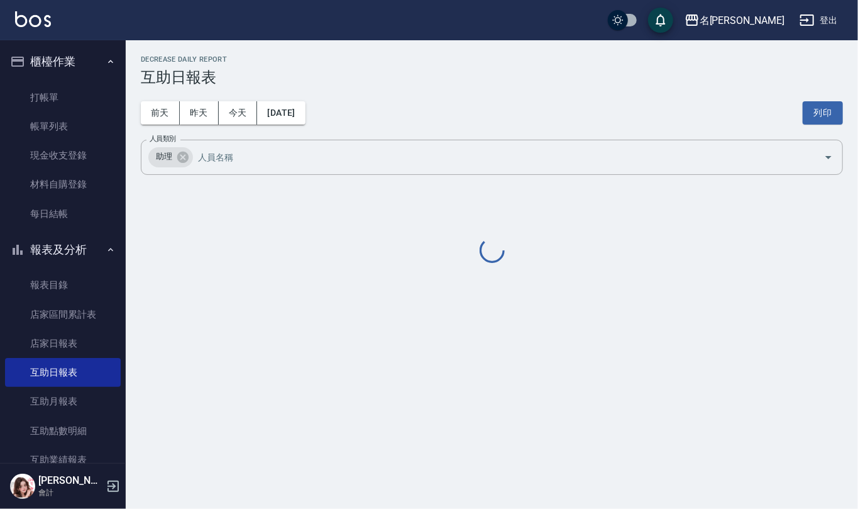
click at [448, 81] on h3 "互助日報表" at bounding box center [492, 78] width 702 height 18
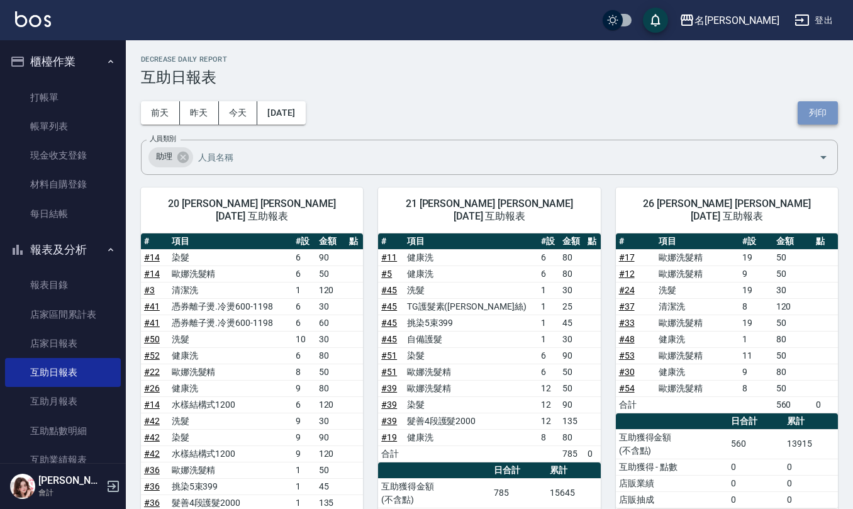
click at [816, 111] on button "列印" at bounding box center [817, 112] width 40 height 23
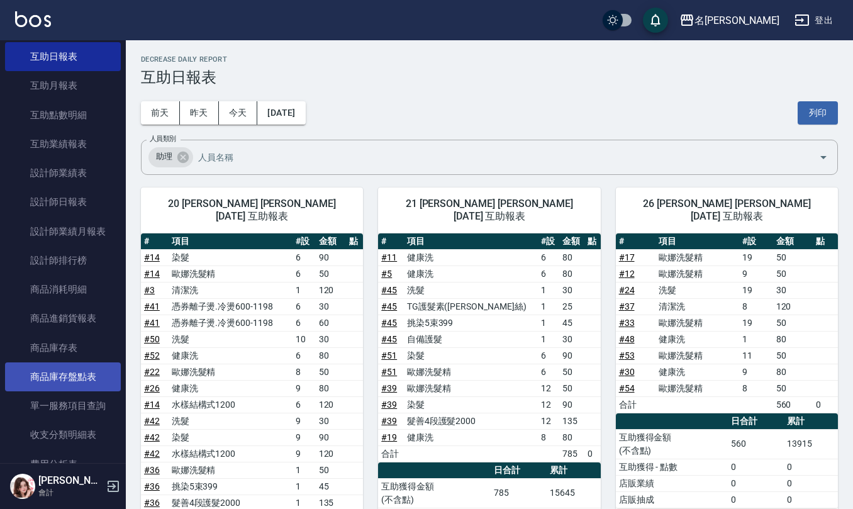
scroll to position [335, 0]
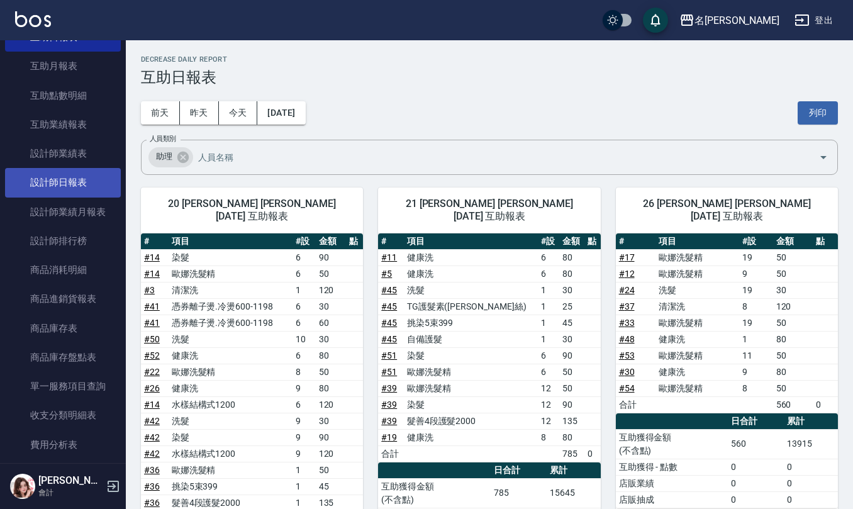
click at [69, 179] on link "設計師日報表" at bounding box center [63, 182] width 116 height 29
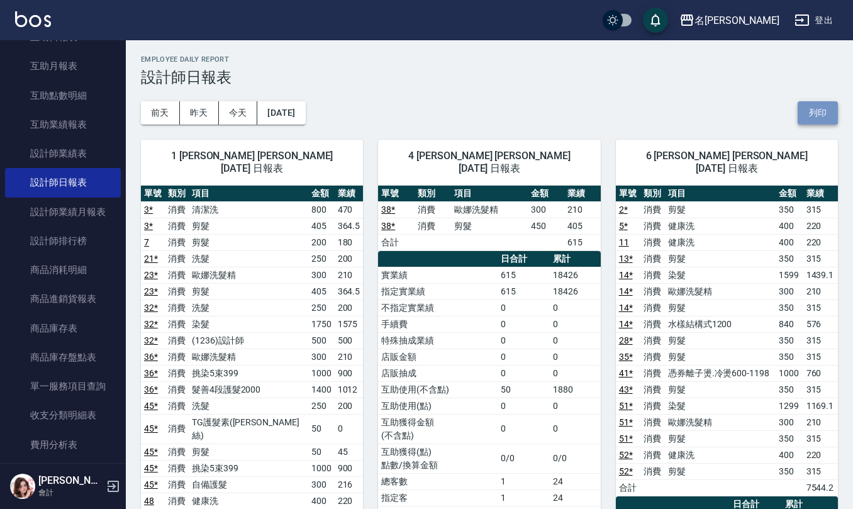
click at [824, 112] on button "列印" at bounding box center [817, 112] width 40 height 23
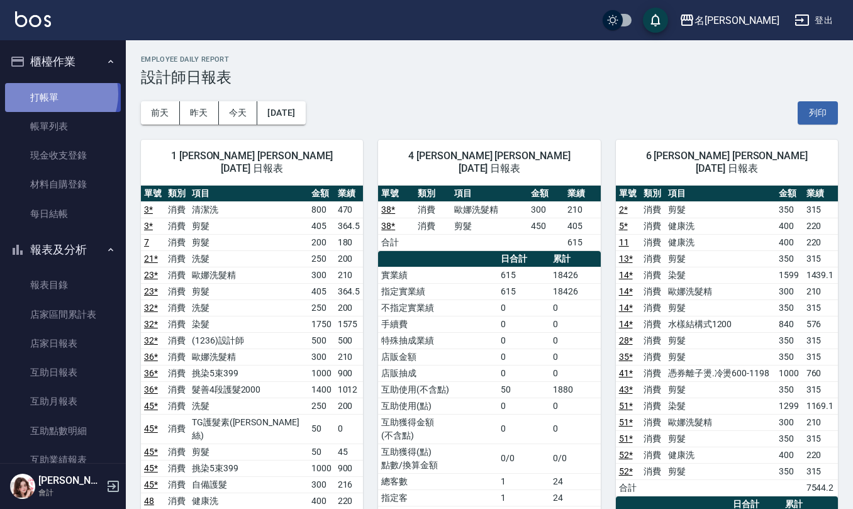
click at [56, 94] on link "打帳單" at bounding box center [63, 97] width 116 height 29
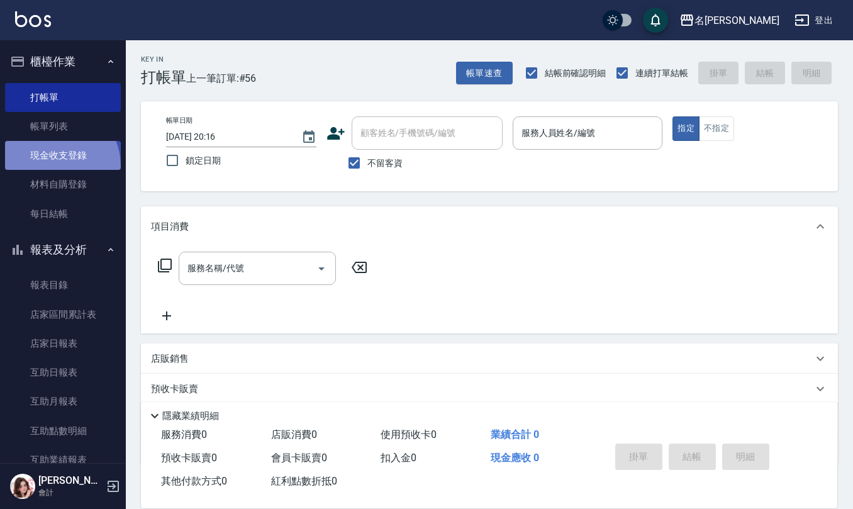
click at [53, 166] on link "現金收支登錄" at bounding box center [63, 155] width 116 height 29
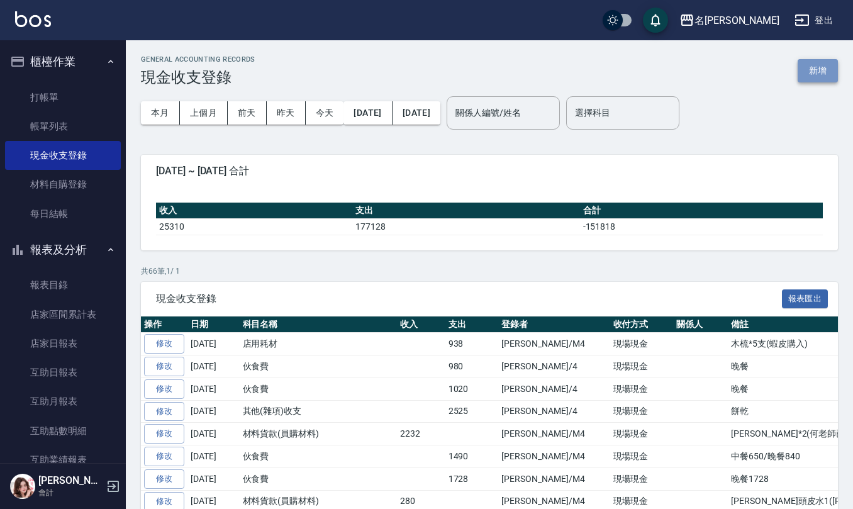
click at [810, 72] on button "新增" at bounding box center [817, 70] width 40 height 23
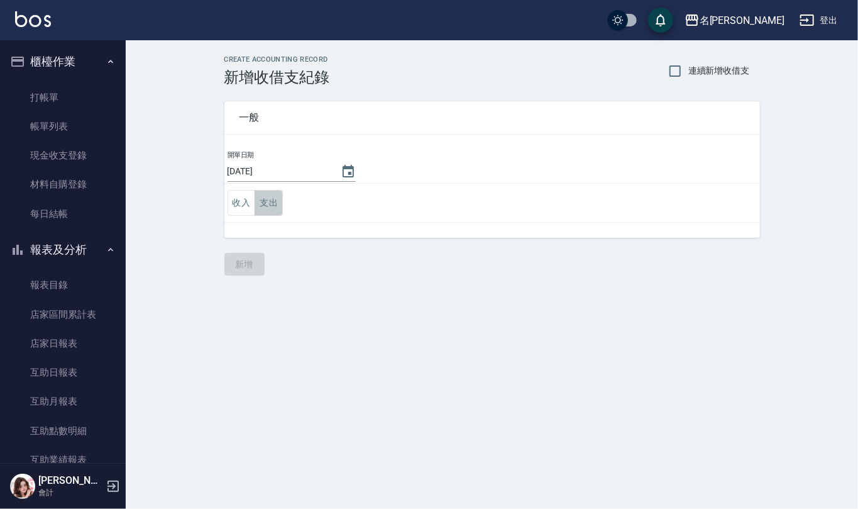
click at [265, 207] on button "支出" at bounding box center [269, 203] width 28 height 26
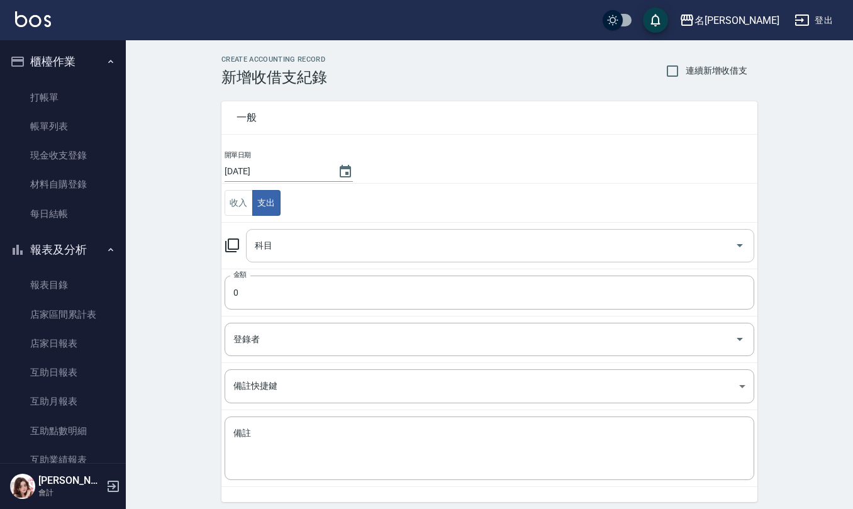
click at [297, 248] on input "科目" at bounding box center [490, 246] width 478 height 22
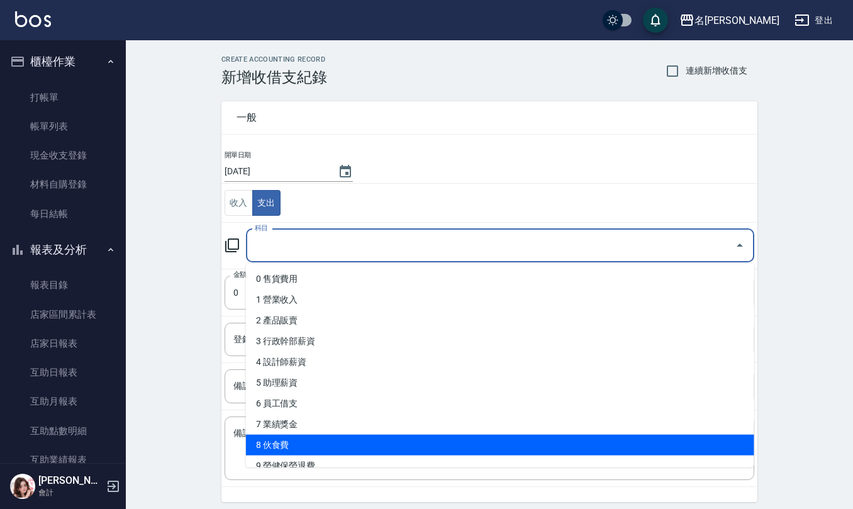
click at [293, 438] on li "8 伙食費" at bounding box center [500, 444] width 508 height 21
type input "8 伙食費"
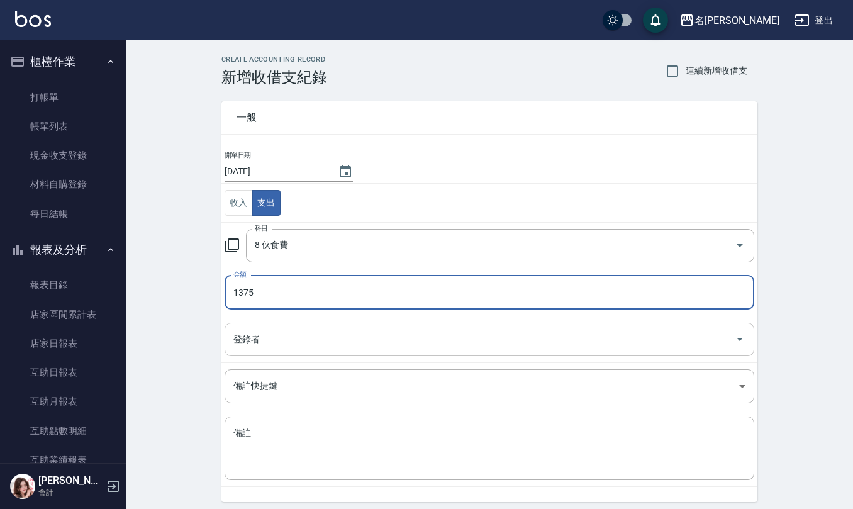
type input "1375"
click at [306, 340] on input "登錄者" at bounding box center [479, 339] width 499 height 22
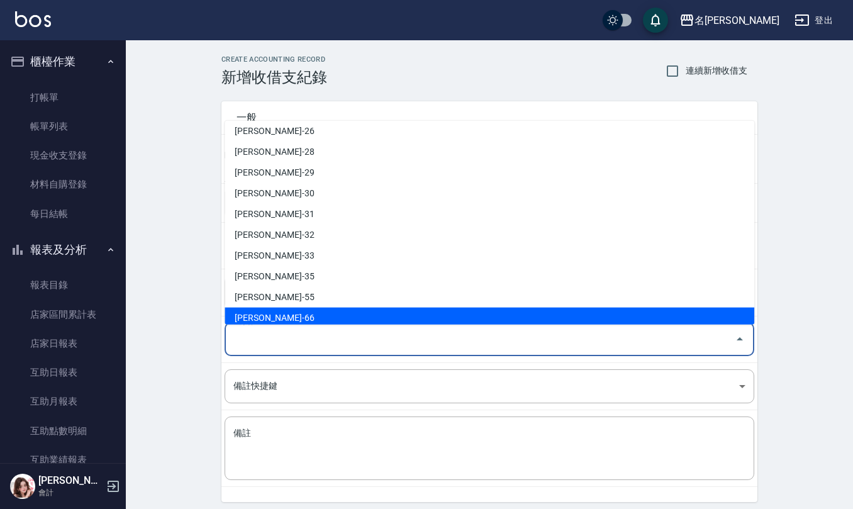
scroll to position [595, 0]
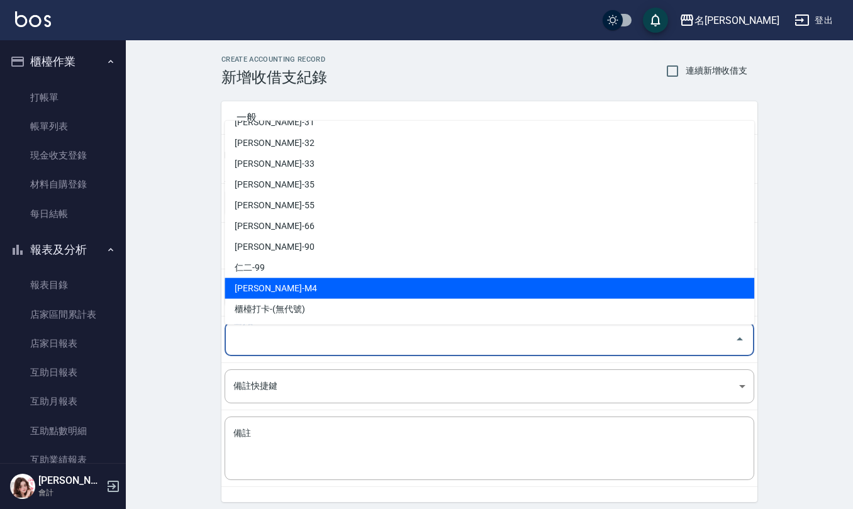
click at [296, 282] on li "[PERSON_NAME]-M4" at bounding box center [488, 288] width 529 height 21
type input "[PERSON_NAME]-M4"
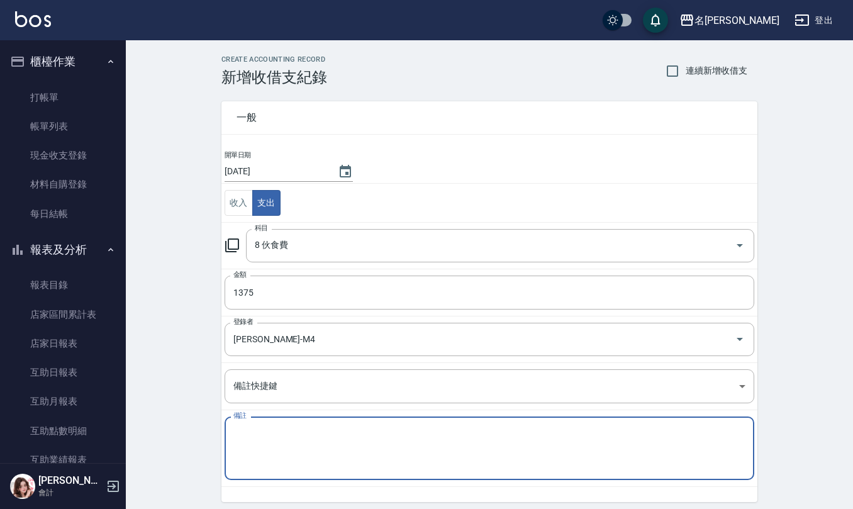
click at [306, 456] on textarea "備註" at bounding box center [489, 448] width 512 height 43
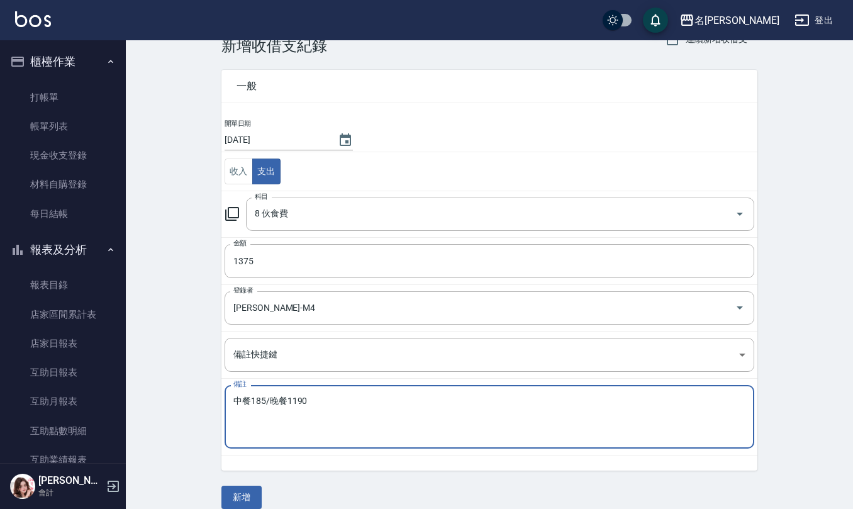
scroll to position [48, 0]
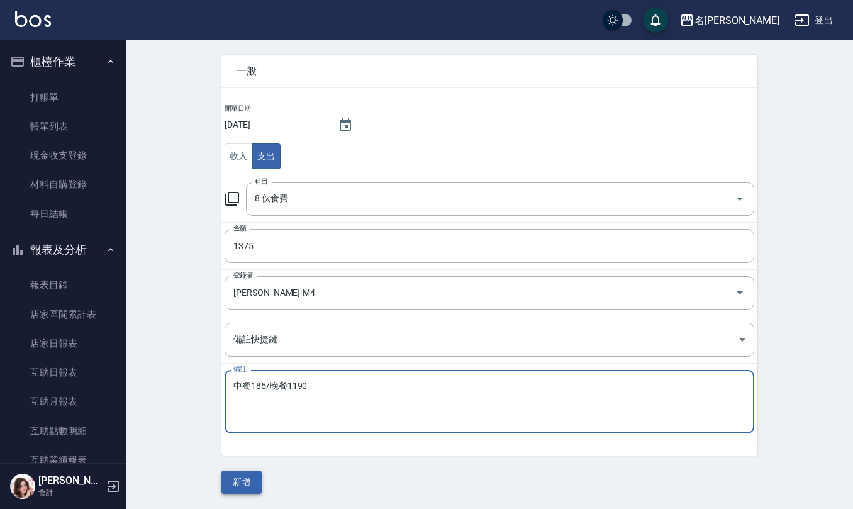
type textarea "中餐185/晚餐1190"
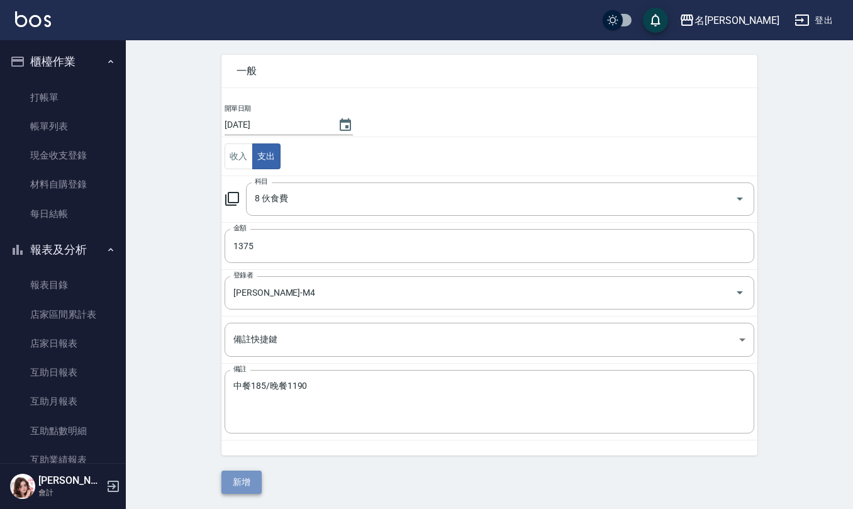
click at [255, 485] on button "新增" at bounding box center [241, 481] width 40 height 23
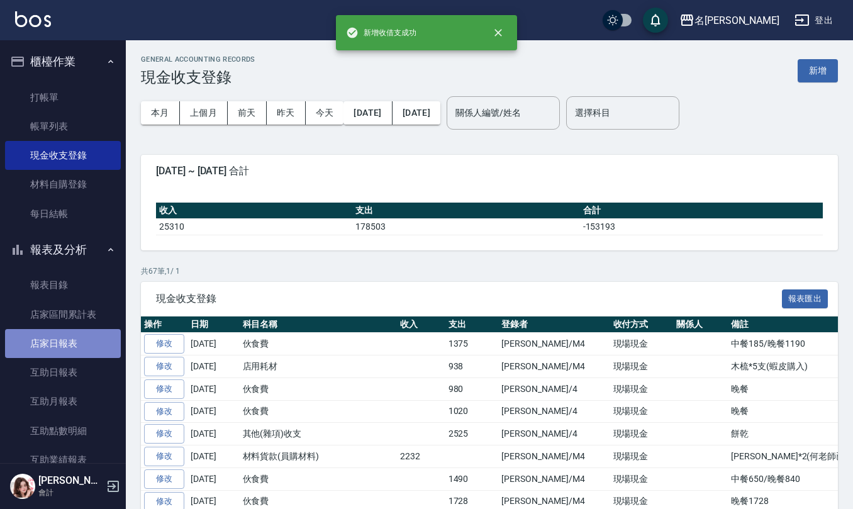
click at [65, 343] on link "店家日報表" at bounding box center [63, 343] width 116 height 29
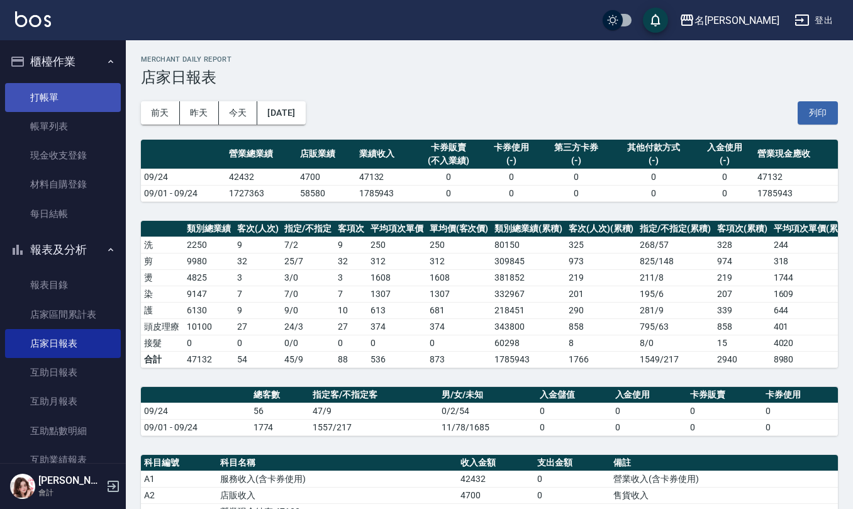
click at [54, 96] on link "打帳單" at bounding box center [63, 97] width 116 height 29
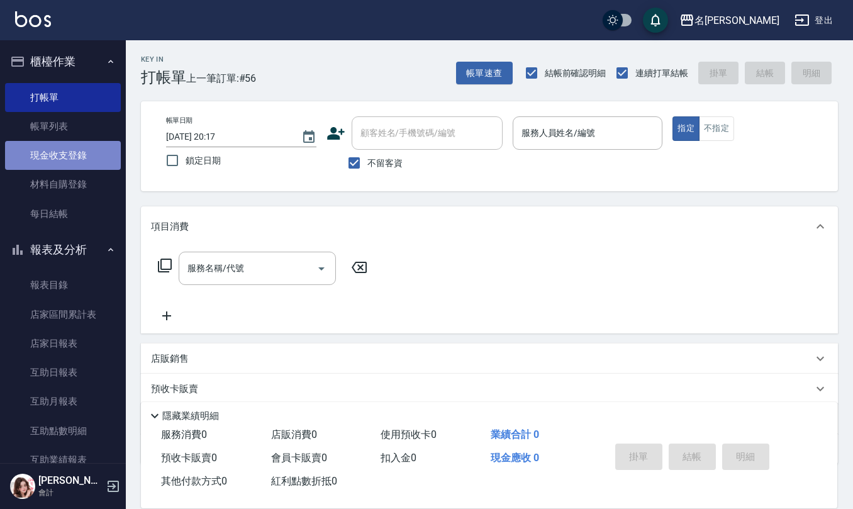
click at [80, 153] on link "現金收支登錄" at bounding box center [63, 155] width 116 height 29
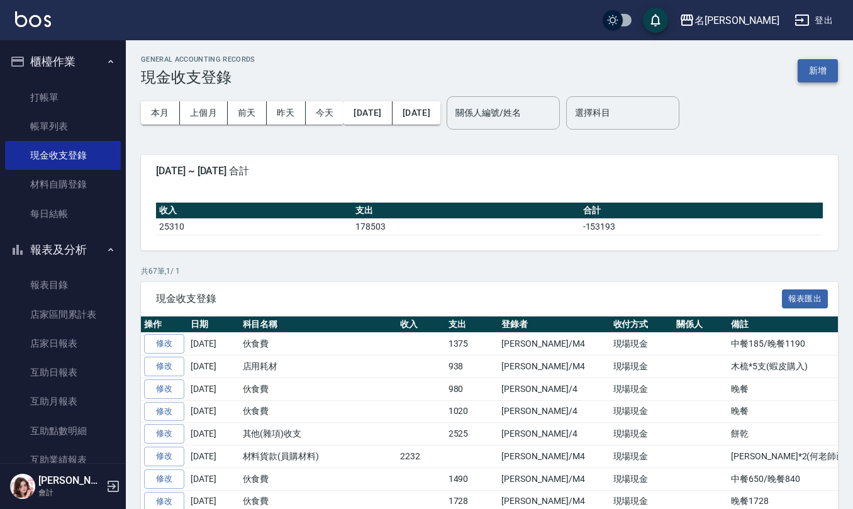
click at [820, 74] on button "新增" at bounding box center [817, 70] width 40 height 23
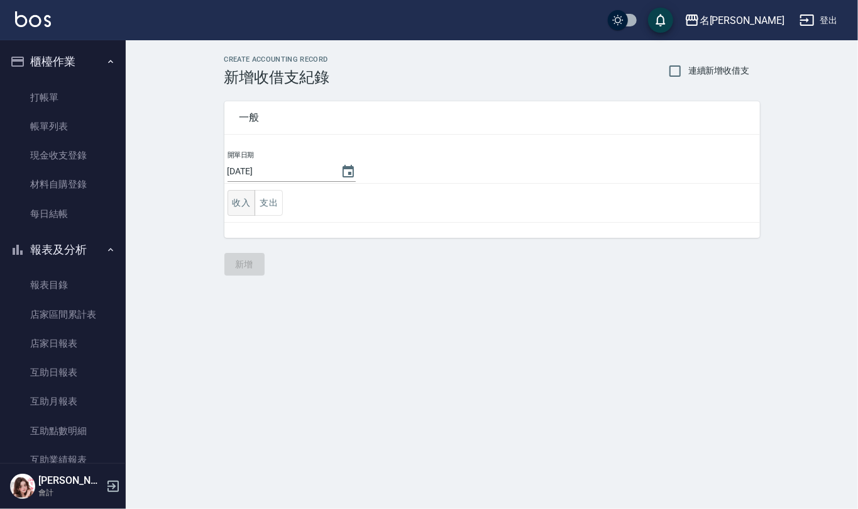
click at [246, 211] on button "收入" at bounding box center [242, 203] width 28 height 26
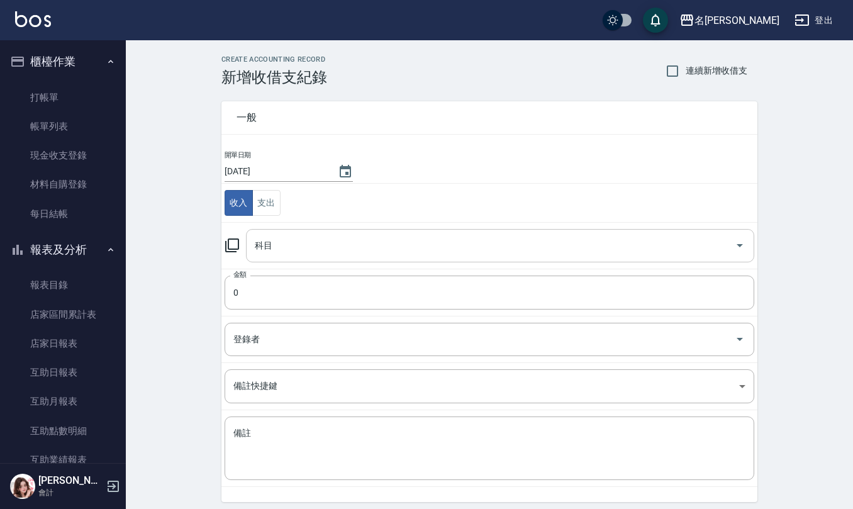
click at [282, 245] on input "科目" at bounding box center [490, 246] width 478 height 22
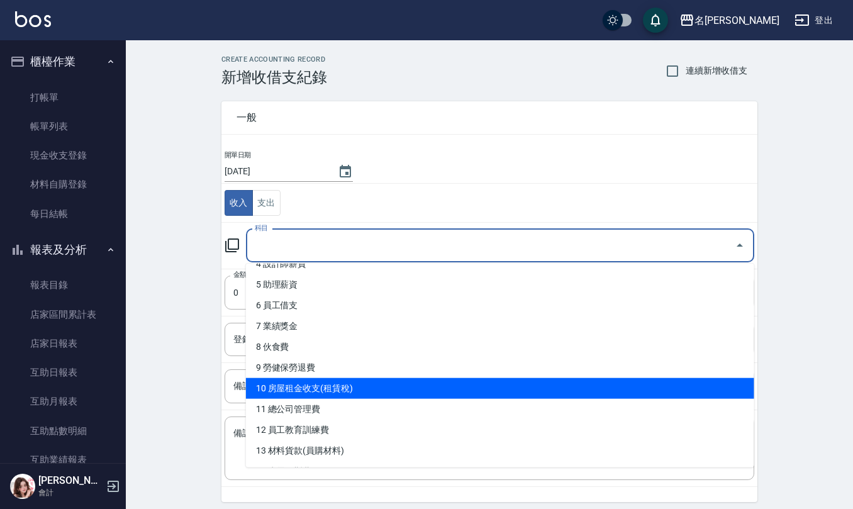
scroll to position [167, 0]
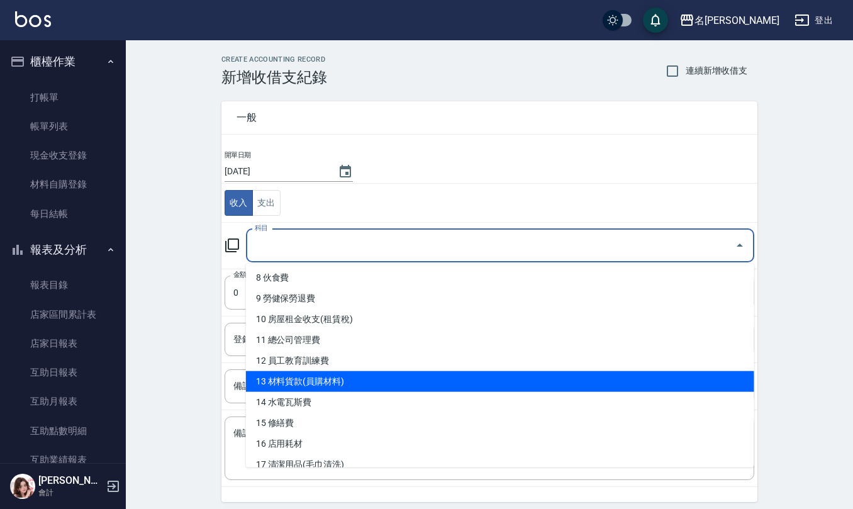
click at [312, 381] on li "13 材料貨款(員購材料)" at bounding box center [500, 381] width 508 height 21
type input "13 材料貨款(員購材料)"
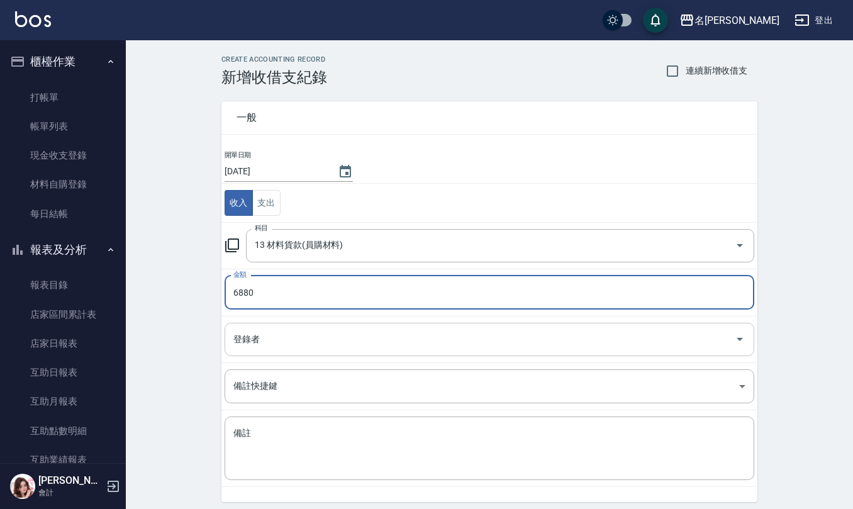
type input "6880"
click at [280, 332] on input "登錄者" at bounding box center [479, 339] width 499 height 22
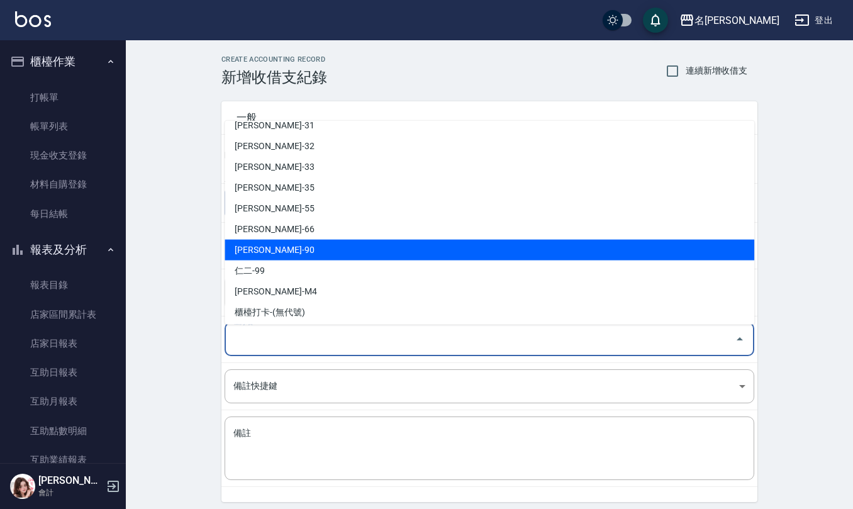
scroll to position [595, 0]
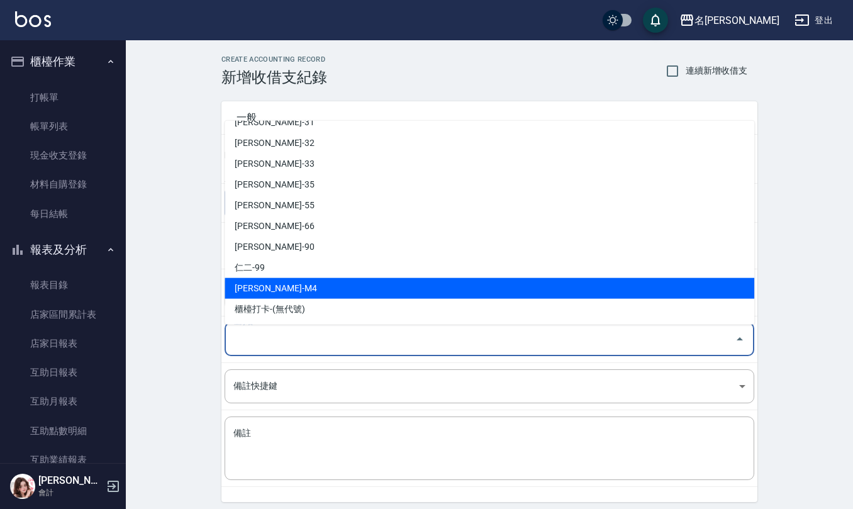
click at [295, 284] on li "[PERSON_NAME]-M4" at bounding box center [488, 288] width 529 height 21
type input "[PERSON_NAME]-M4"
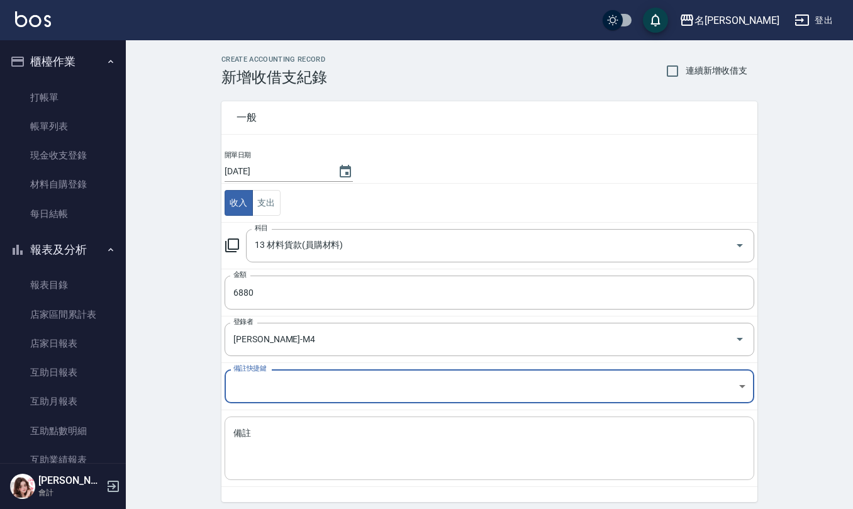
click at [299, 425] on div "x 備註" at bounding box center [488, 448] width 529 height 64
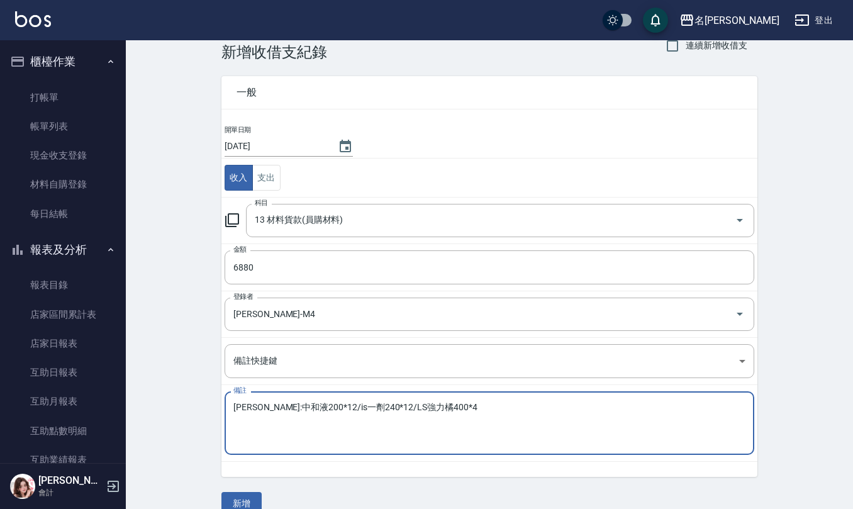
scroll to position [48, 0]
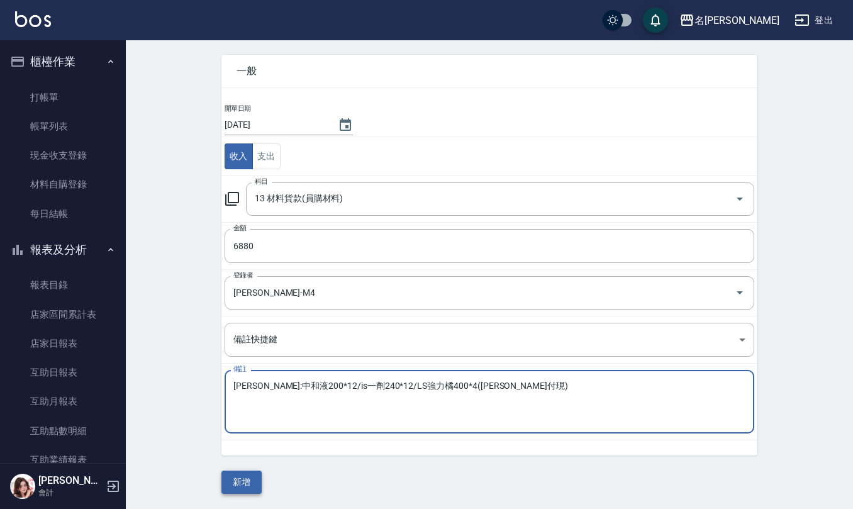
type textarea "[PERSON_NAME]:中和液200*12/is一劑240*12/LS強力橘400*4([PERSON_NAME]付現)"
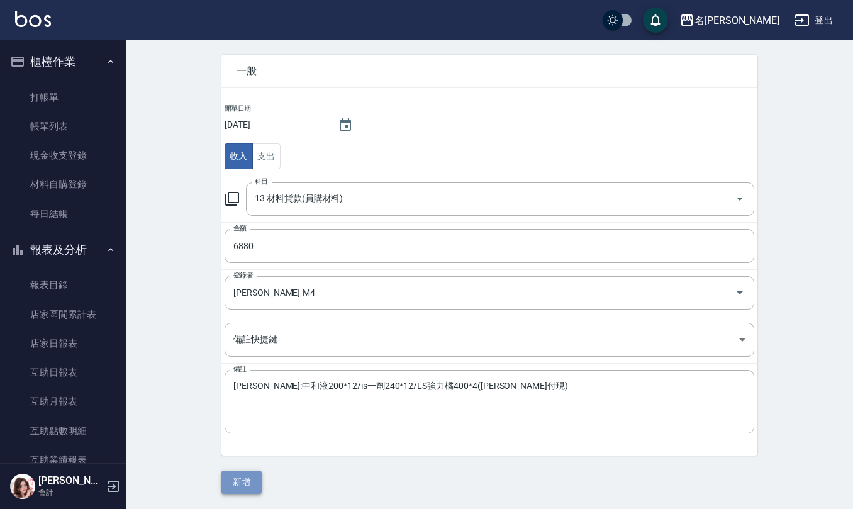
click at [246, 478] on button "新增" at bounding box center [241, 481] width 40 height 23
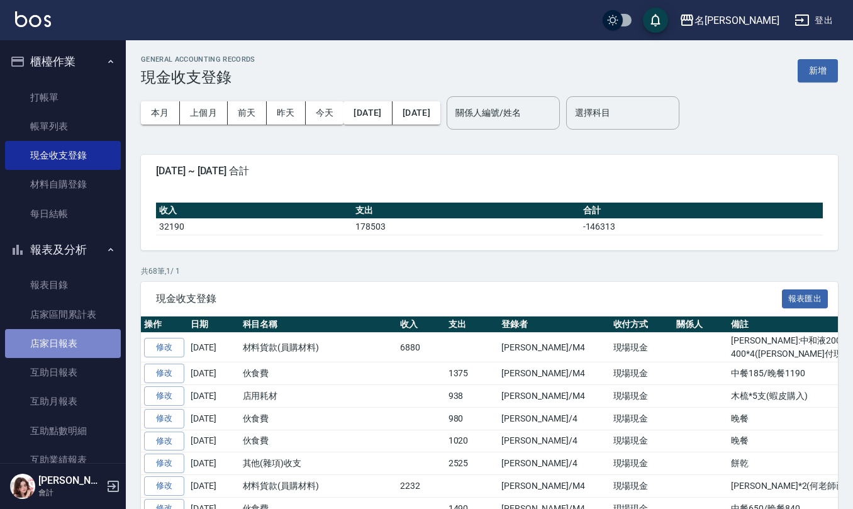
click at [84, 334] on link "店家日報表" at bounding box center [63, 343] width 116 height 29
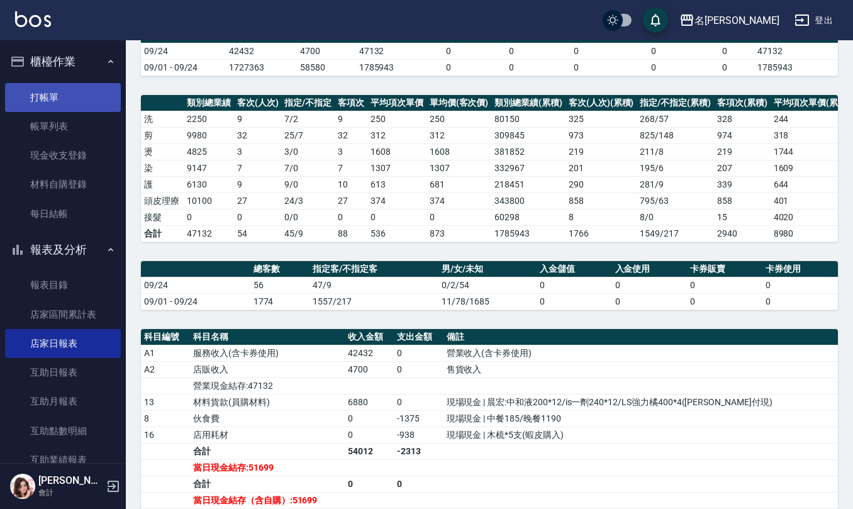
scroll to position [124, 0]
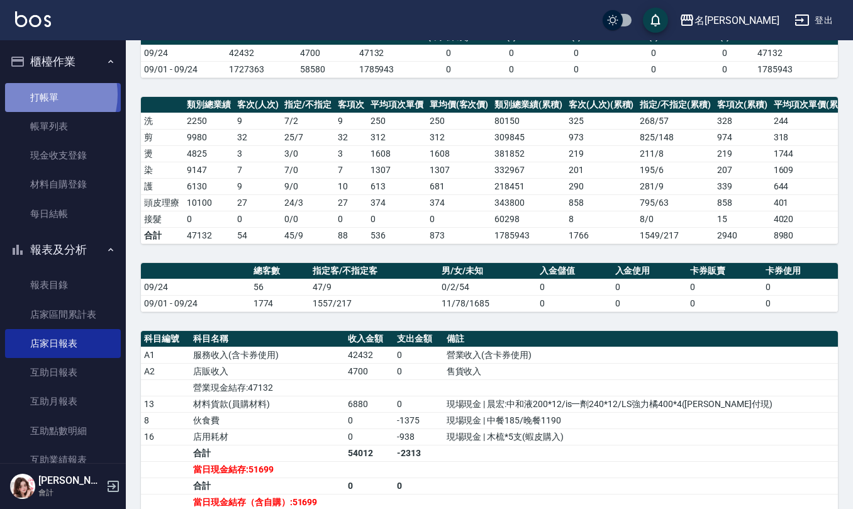
click at [43, 94] on link "打帳單" at bounding box center [63, 97] width 116 height 29
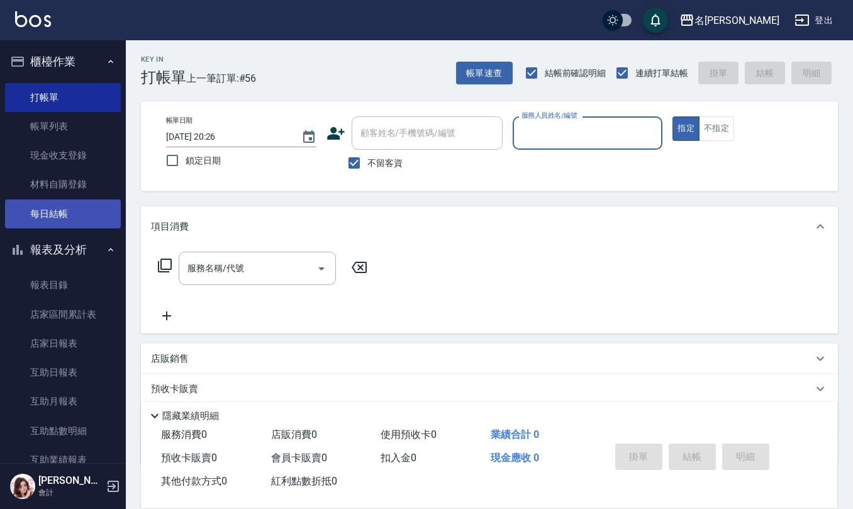
click at [65, 206] on link "每日結帳" at bounding box center [63, 213] width 116 height 29
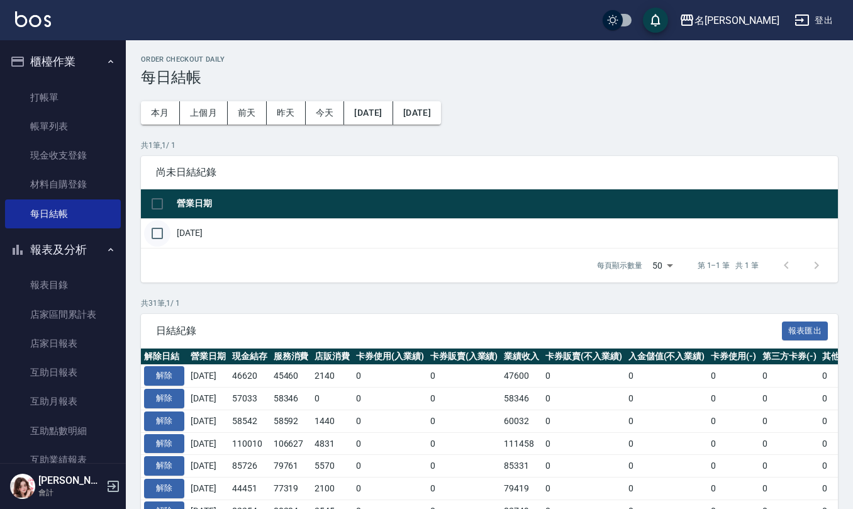
click at [153, 234] on input "checkbox" at bounding box center [157, 233] width 26 height 26
checkbox input "true"
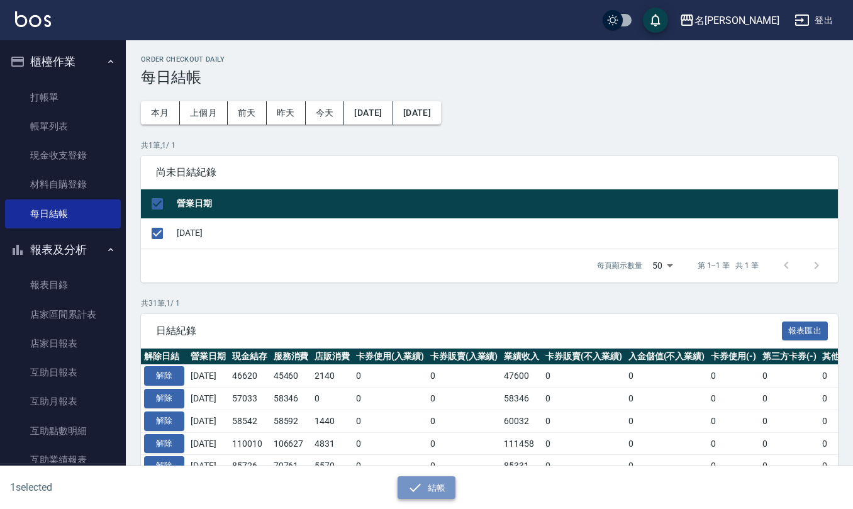
click at [421, 492] on icon "button" at bounding box center [414, 487] width 15 height 15
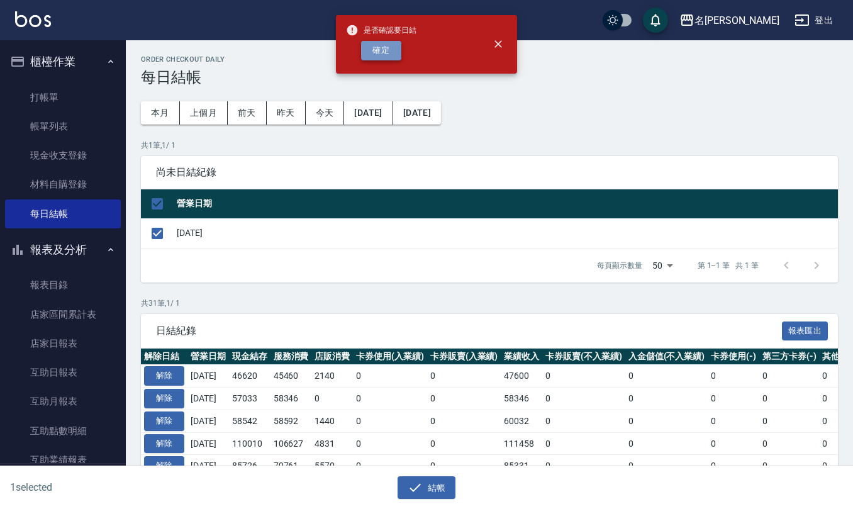
click at [389, 48] on button "確定" at bounding box center [381, 50] width 40 height 19
checkbox input "false"
